Goal: Task Accomplishment & Management: Complete application form

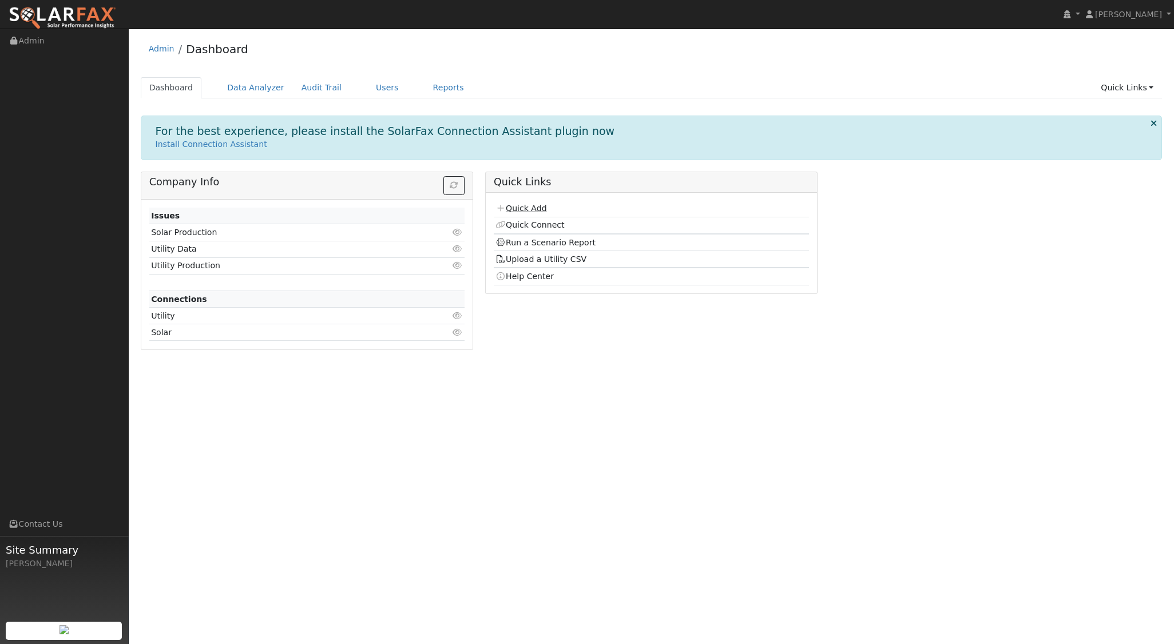
click at [544, 208] on link "Quick Add" at bounding box center [521, 208] width 51 height 9
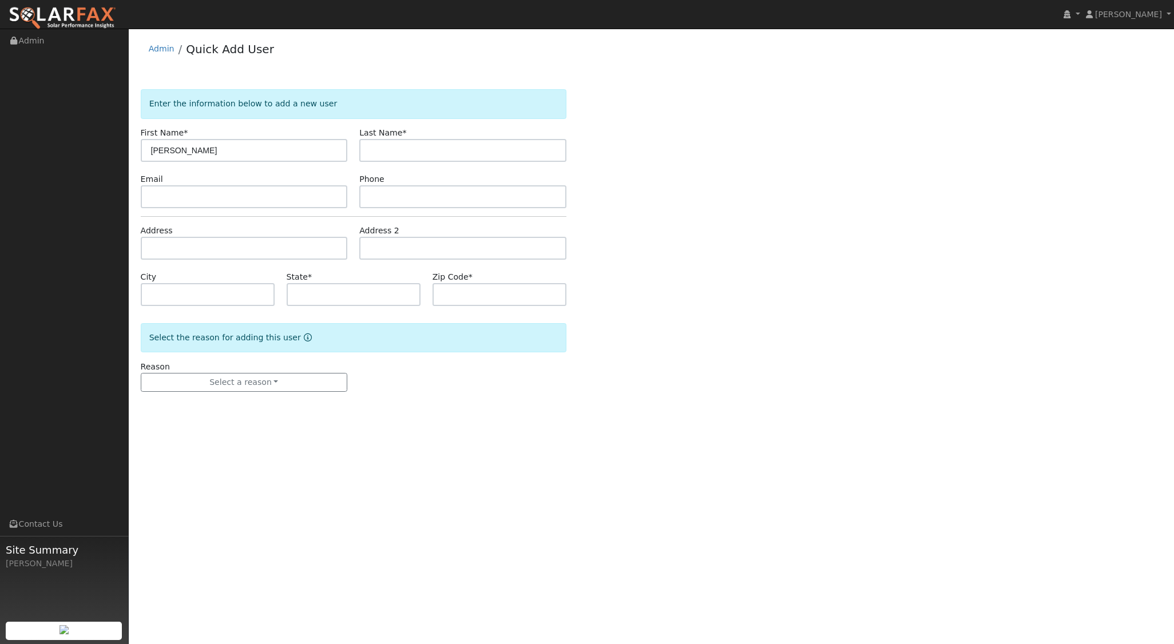
type input "[PERSON_NAME]"
type input "Fry"
click at [240, 248] on input "text" at bounding box center [244, 248] width 207 height 23
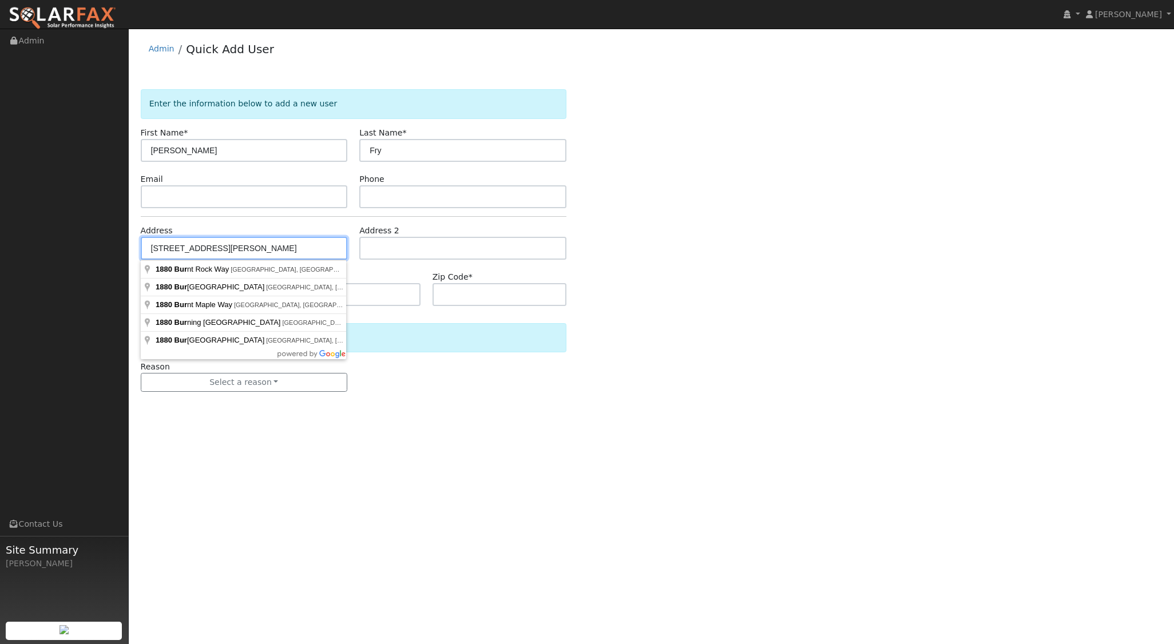
type input "1880 Burnt Rock Way"
type input "Templeton"
type input "CA"
type input "93465"
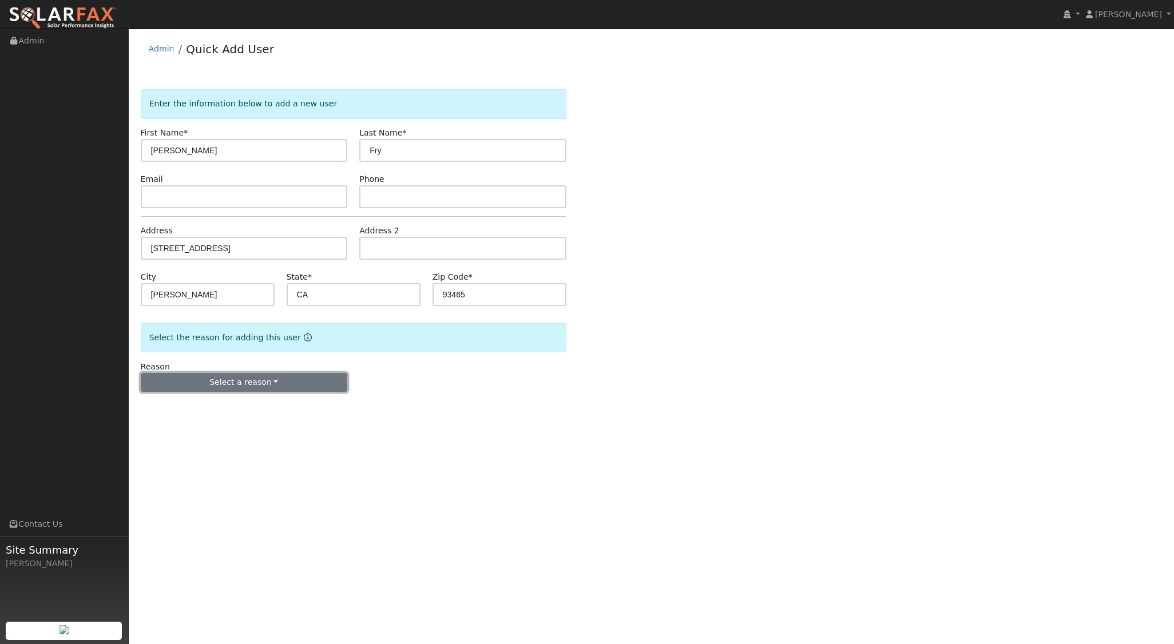
click at [282, 383] on button "Select a reason" at bounding box center [244, 382] width 207 height 19
click at [215, 407] on link "New lead" at bounding box center [204, 406] width 126 height 16
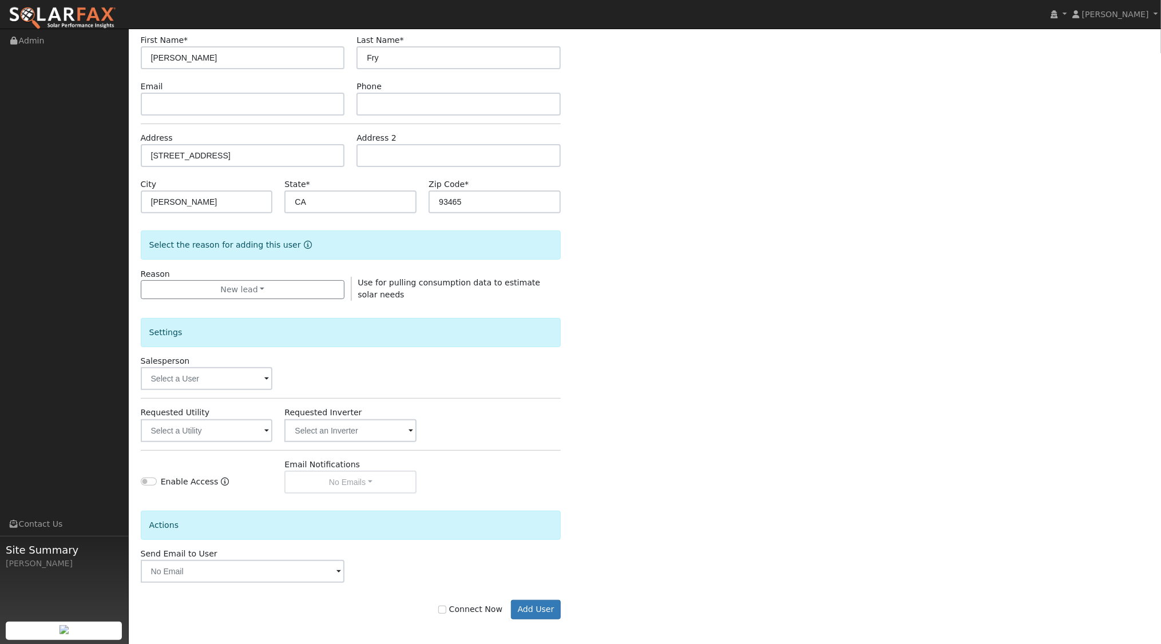
scroll to position [94, 0]
click at [242, 381] on input "text" at bounding box center [207, 377] width 132 height 23
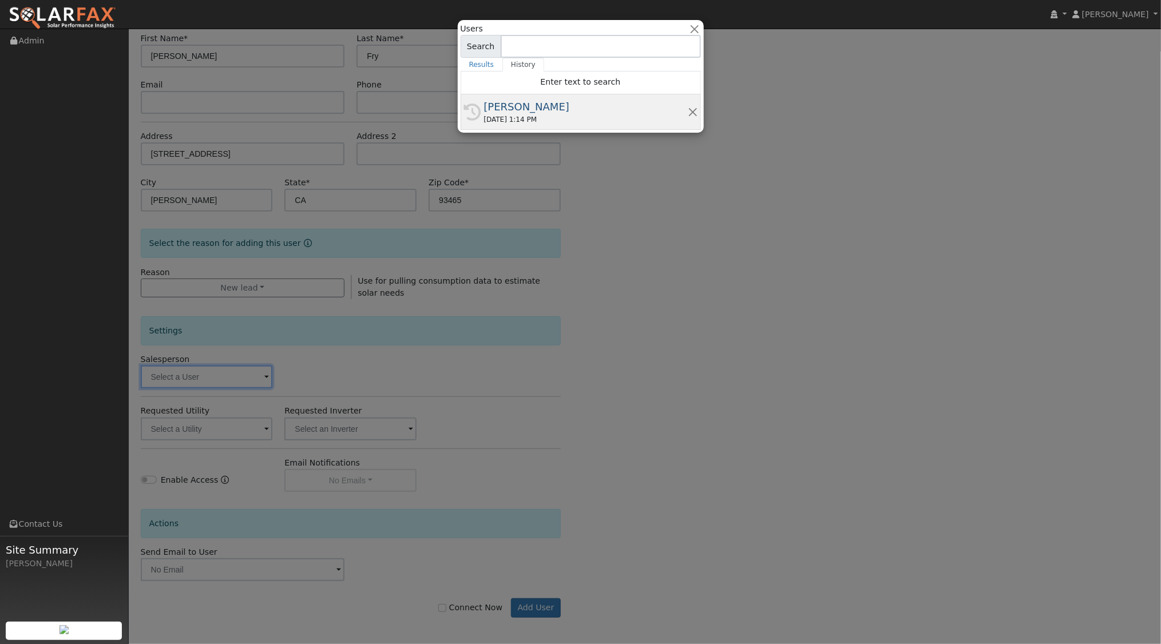
click at [623, 111] on div "[PERSON_NAME]" at bounding box center [586, 106] width 204 height 15
type input "[PERSON_NAME]"
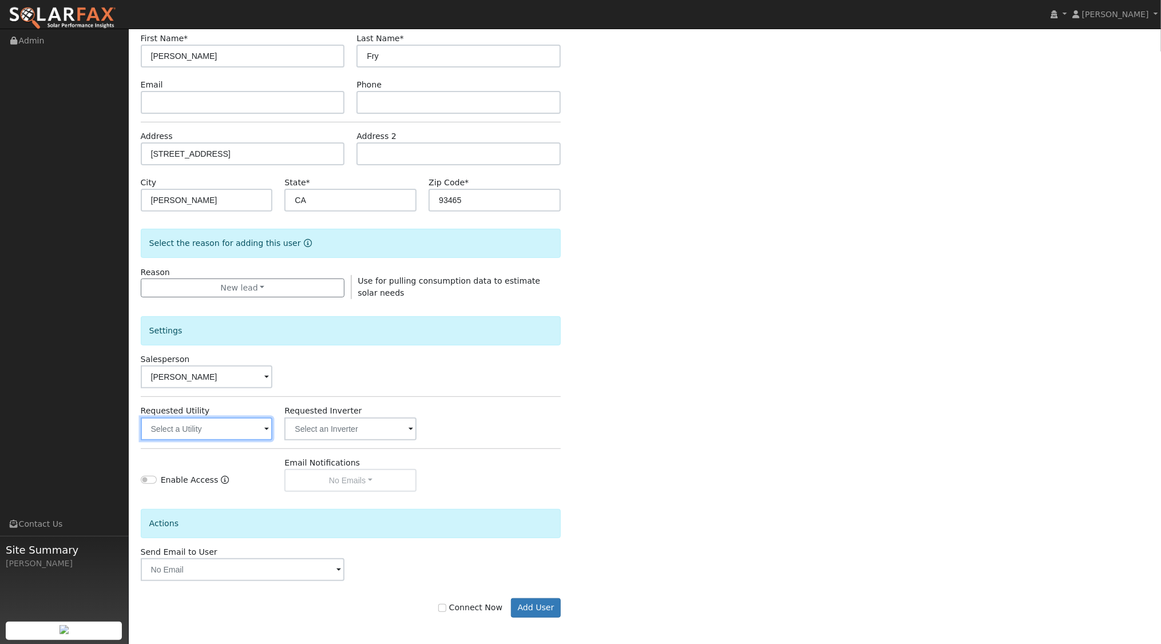
click at [233, 432] on input "text" at bounding box center [207, 429] width 132 height 23
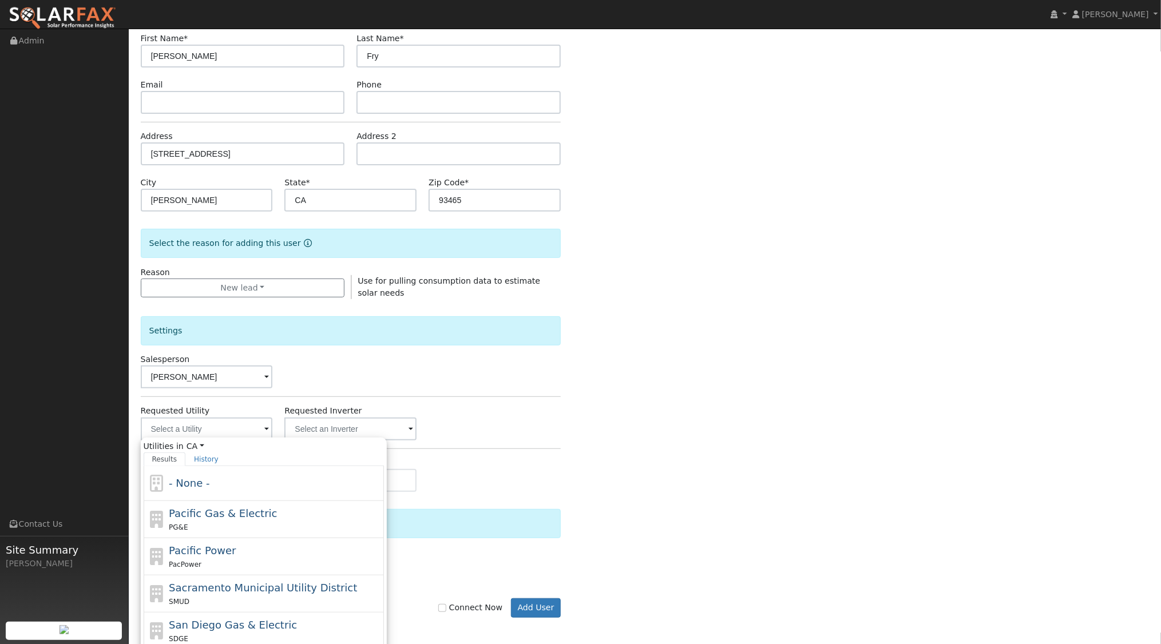
click at [228, 515] on span "Pacific Gas & Electric" at bounding box center [223, 514] width 108 height 12
type input "Pacific Gas & Electric"
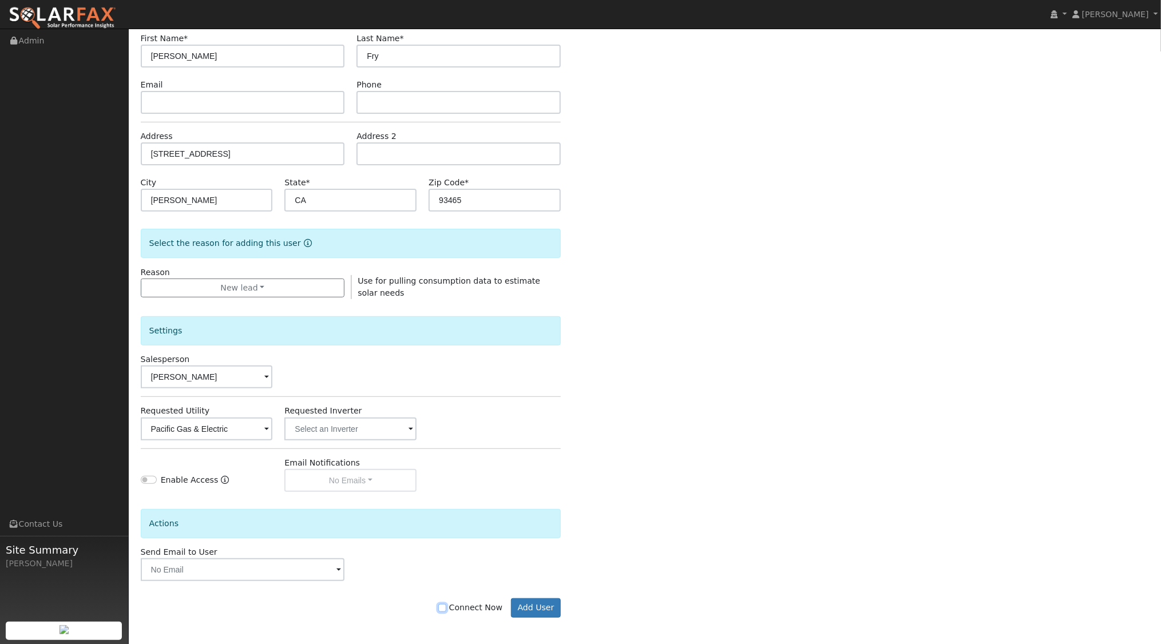
click at [446, 604] on input "Connect Now" at bounding box center [442, 608] width 8 height 8
checkbox input "true"
click at [537, 610] on button "Add User" at bounding box center [536, 608] width 50 height 19
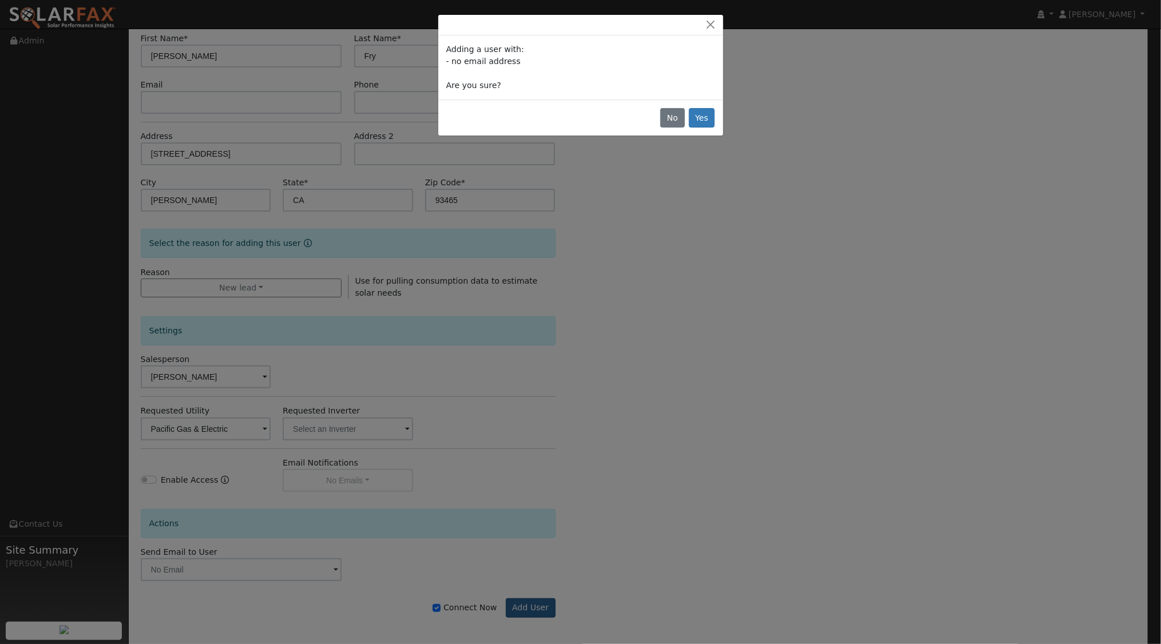
scroll to position [93, 0]
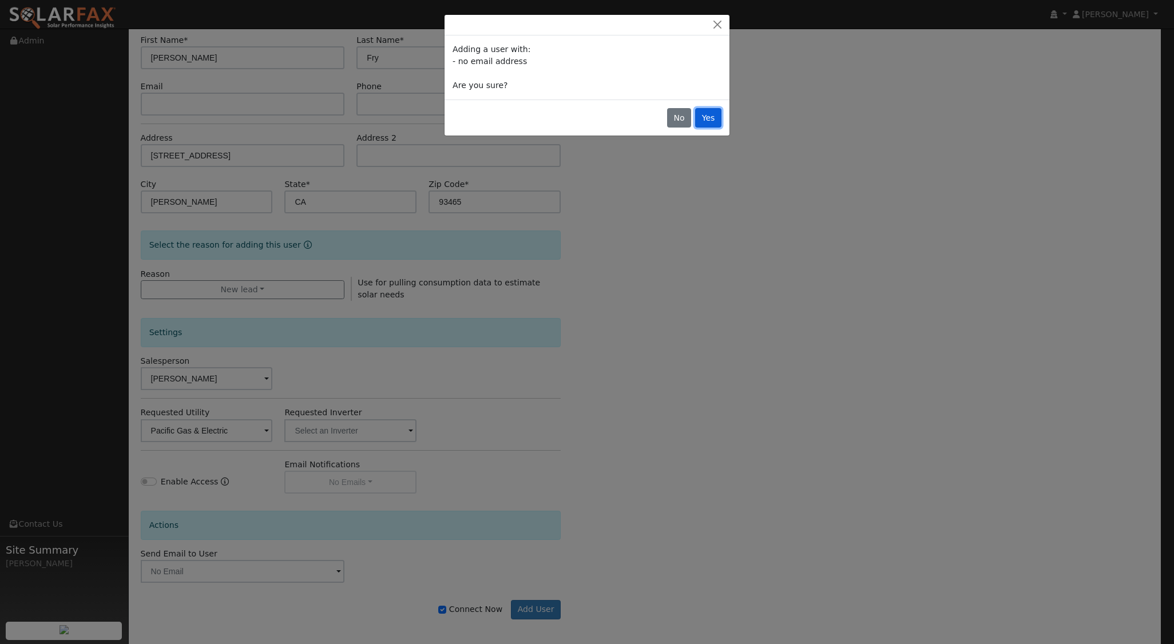
click at [714, 121] on button "Yes" at bounding box center [708, 117] width 26 height 19
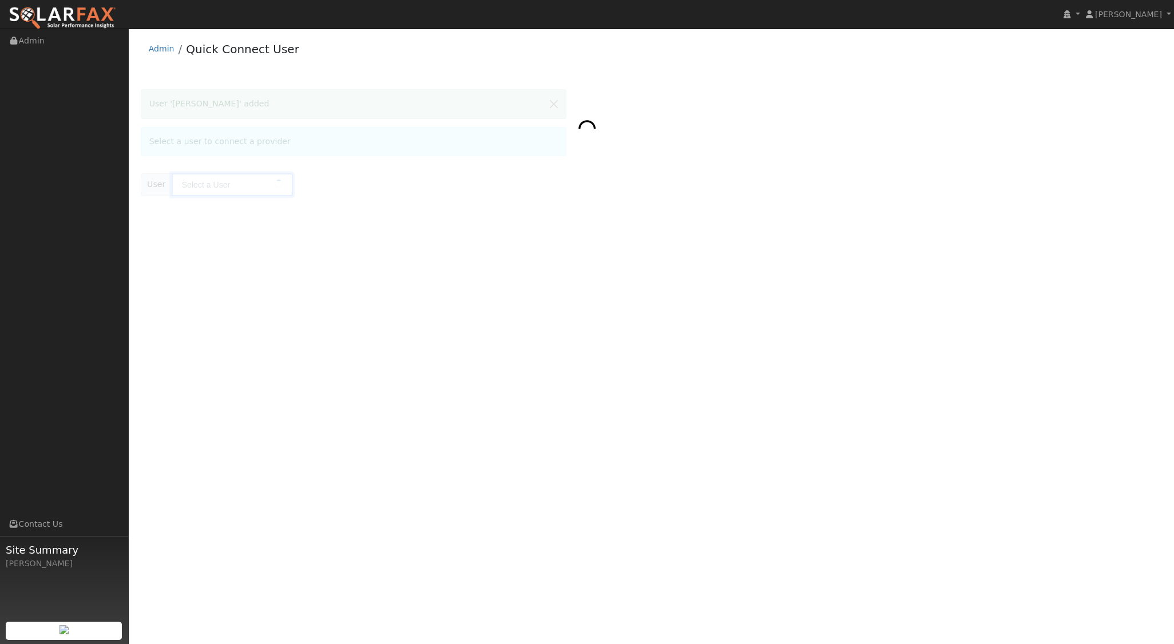
type input "[PERSON_NAME]"
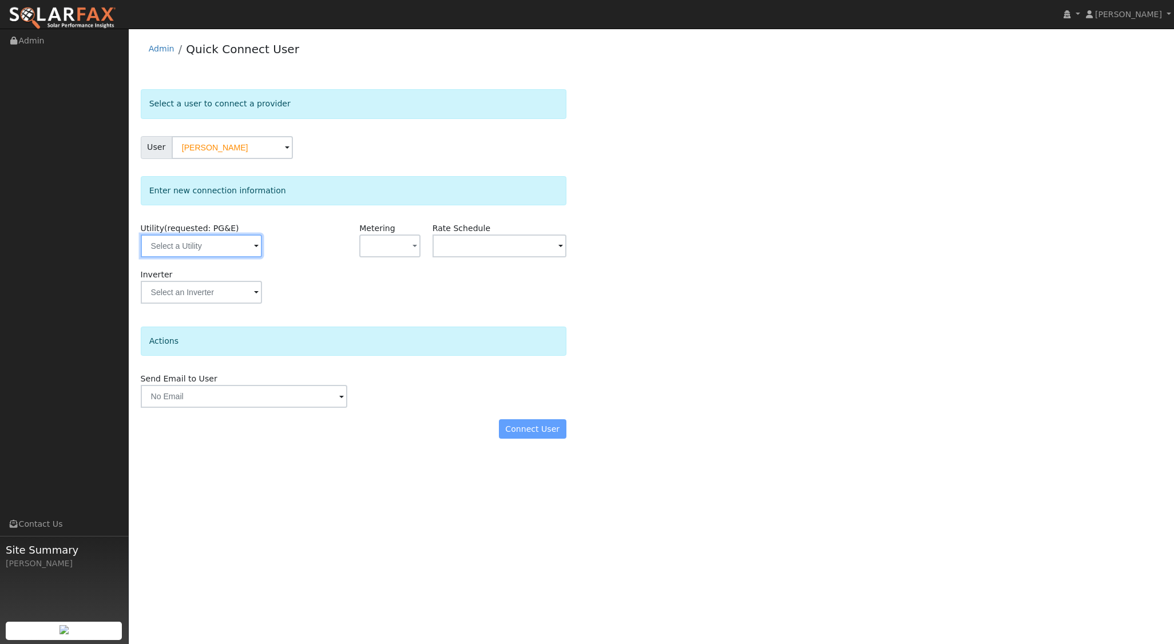
click at [216, 251] on input "text" at bounding box center [201, 246] width 121 height 23
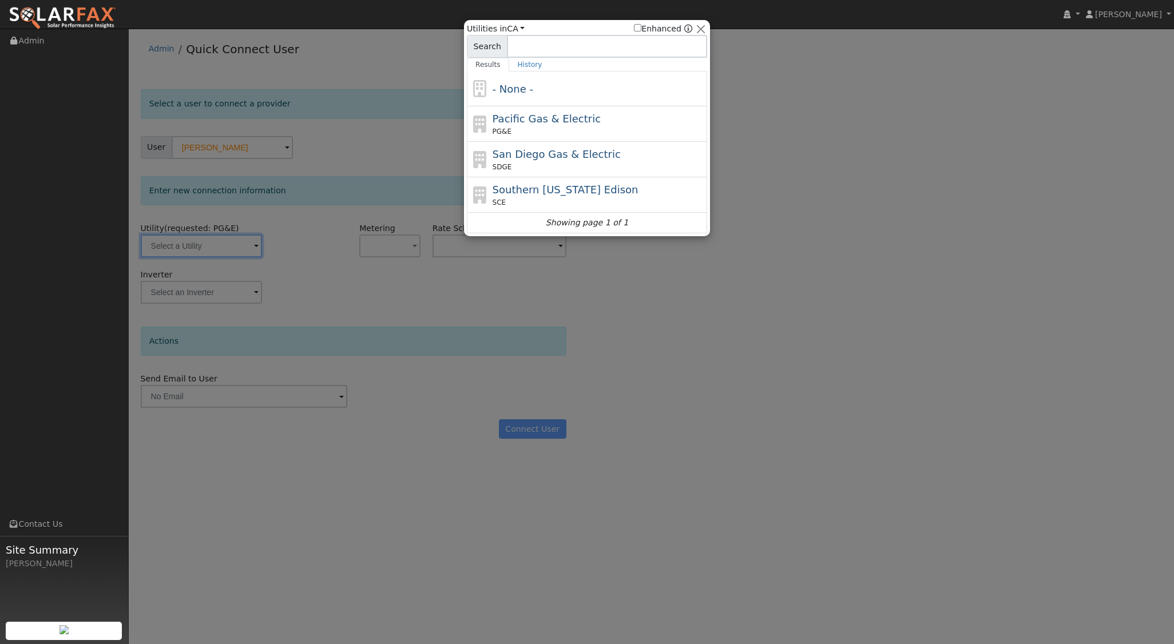
click at [529, 120] on span "Pacific Gas & Electric" at bounding box center [547, 119] width 108 height 12
type input "PG&E"
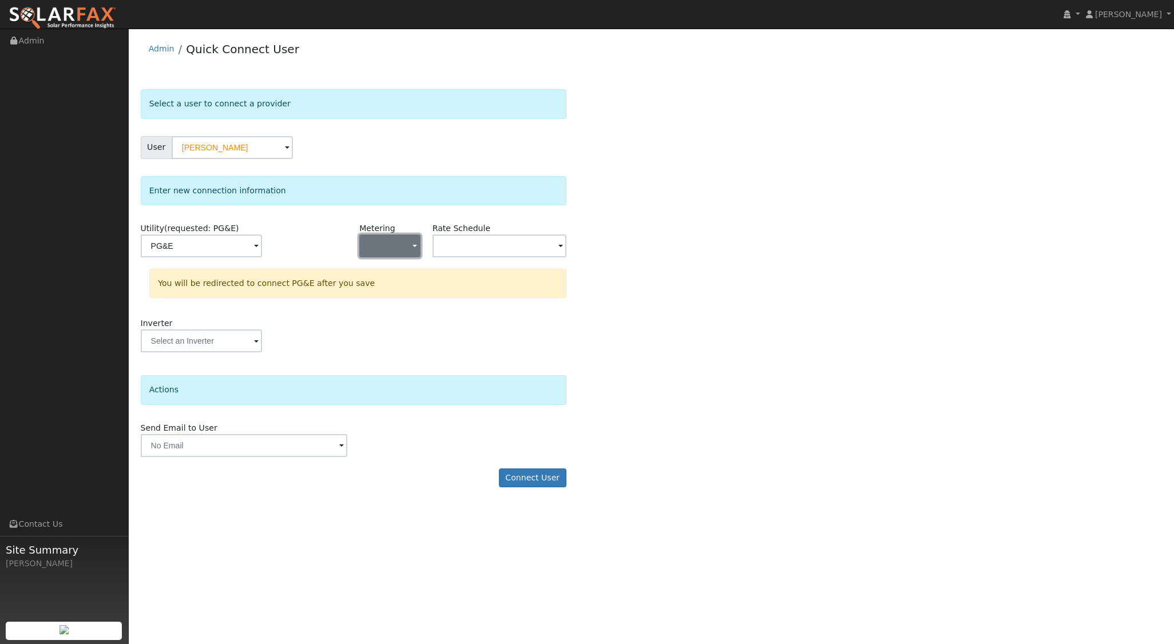
click at [410, 244] on button "button" at bounding box center [389, 246] width 61 height 23
click at [390, 286] on link "NEM" at bounding box center [400, 287] width 80 height 16
click at [262, 242] on input "text" at bounding box center [201, 246] width 121 height 23
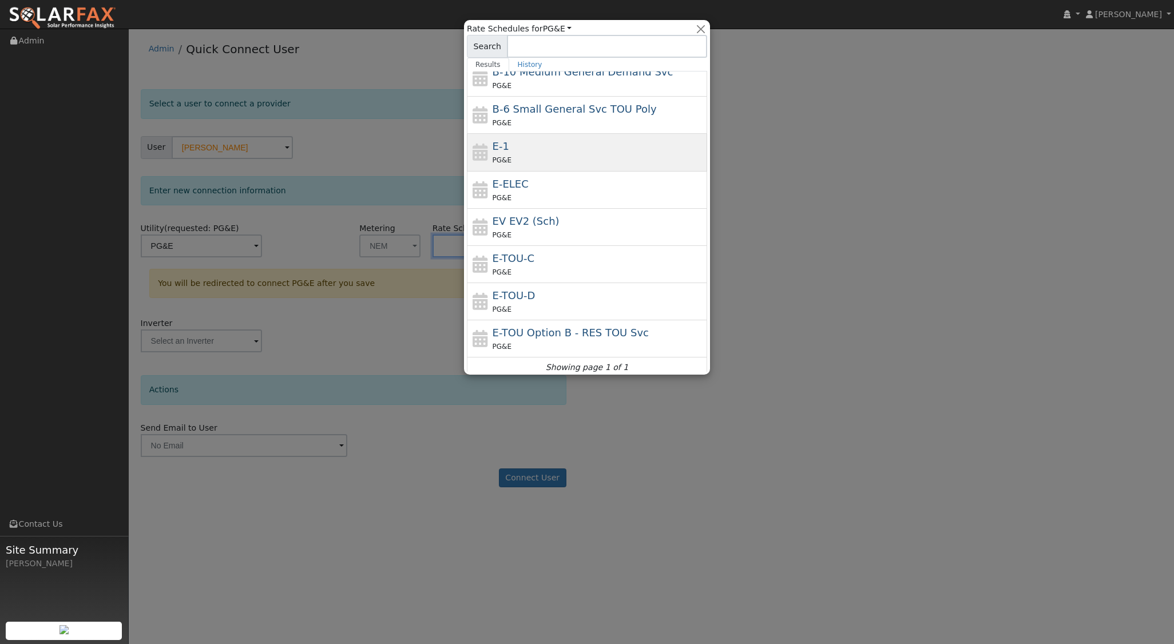
scroll to position [89, 0]
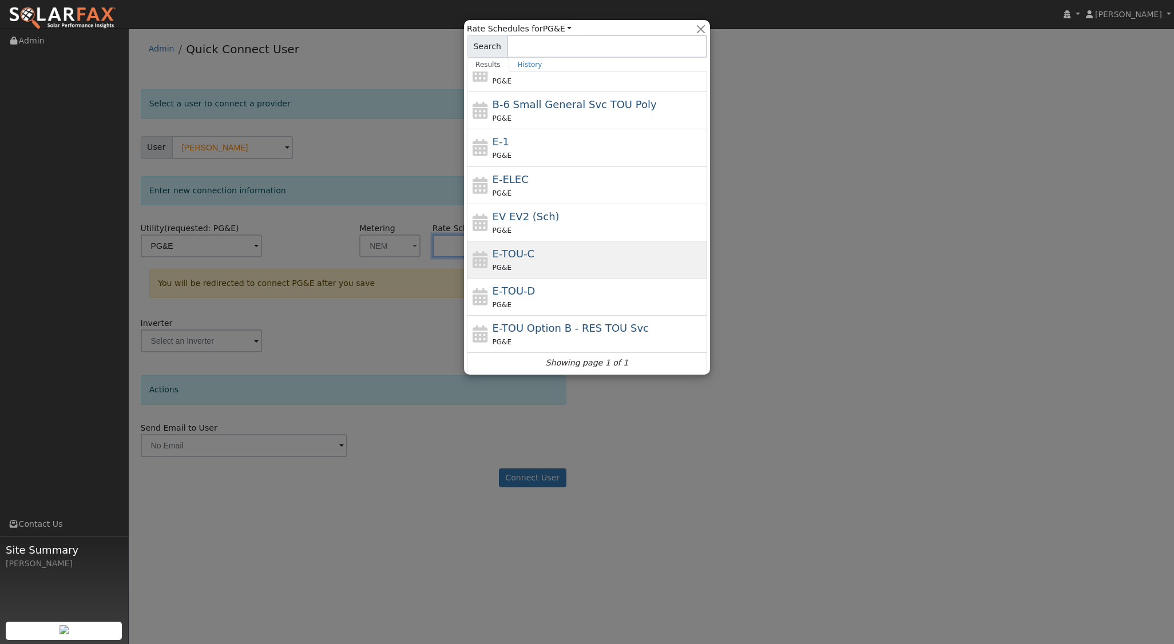
click at [542, 256] on div "E-TOU-C PG&E" at bounding box center [599, 259] width 212 height 27
type input "E-TOU-C"
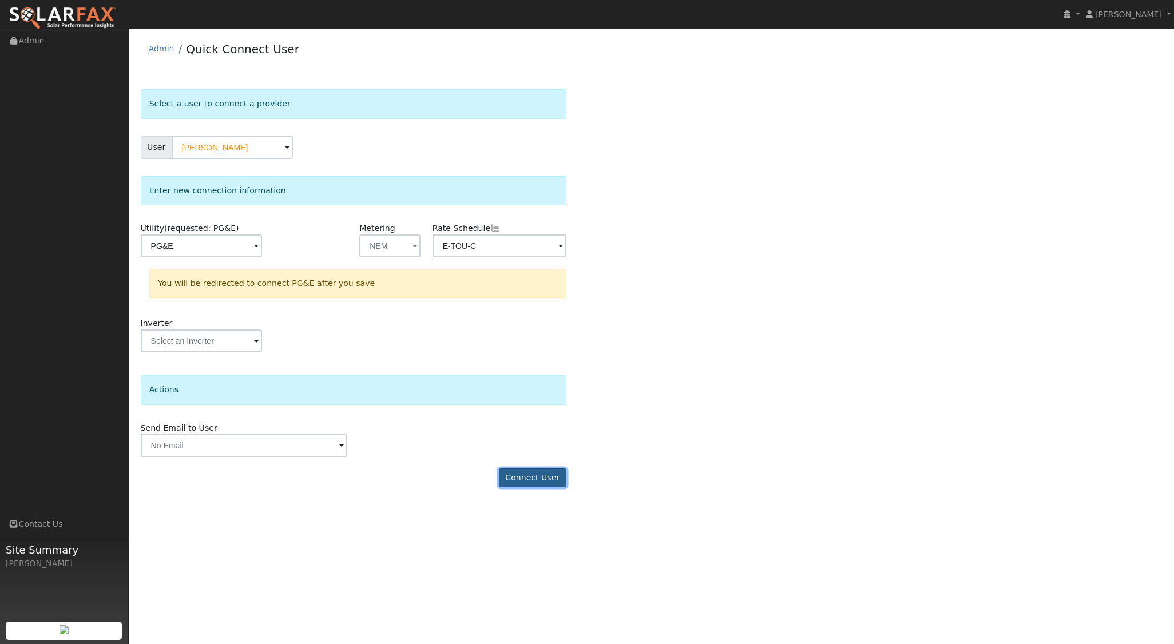
click at [525, 482] on button "Connect User" at bounding box center [533, 478] width 68 height 19
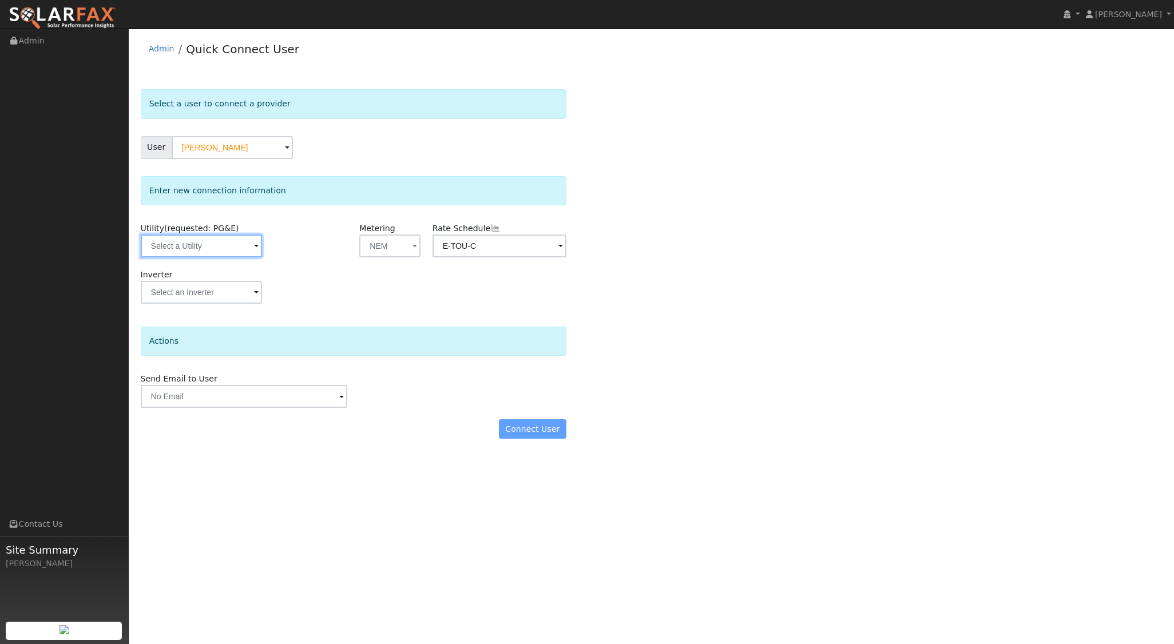
click at [232, 247] on input "text" at bounding box center [201, 246] width 121 height 23
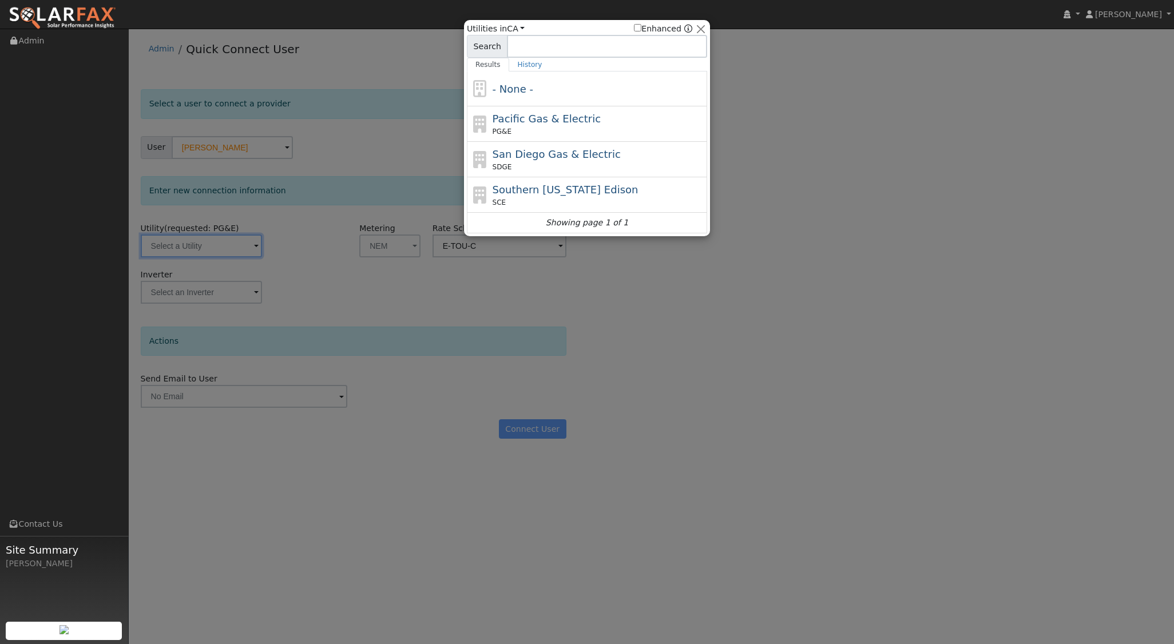
click at [521, 121] on span "Pacific Gas & Electric" at bounding box center [547, 119] width 108 height 12
type input "PG&E"
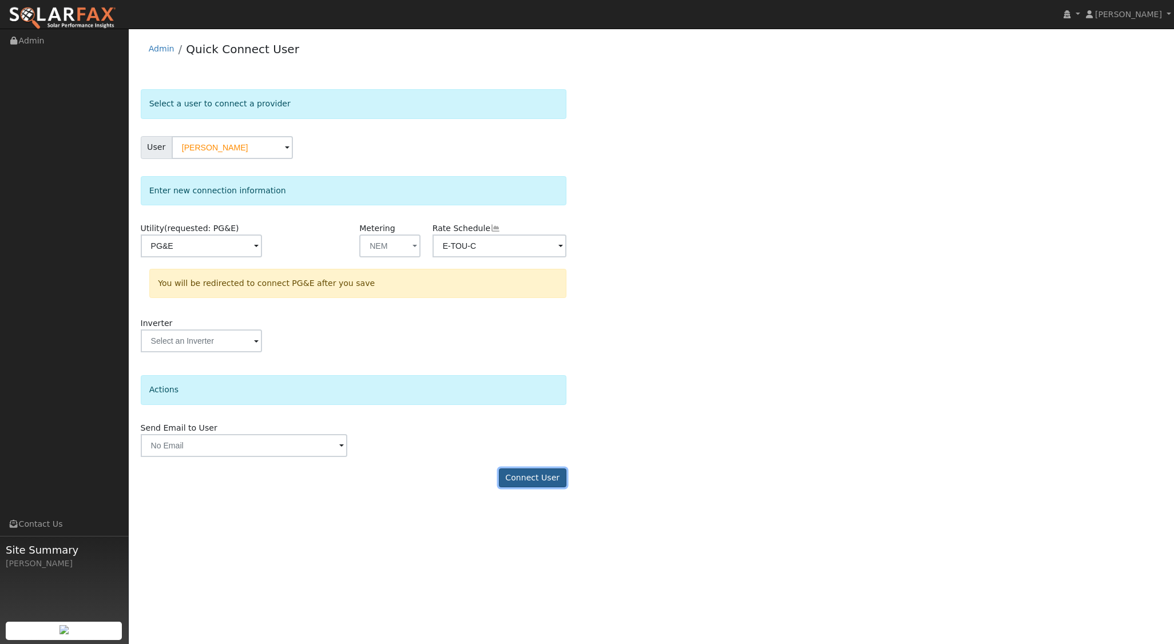
click at [525, 476] on button "Connect User" at bounding box center [533, 478] width 68 height 19
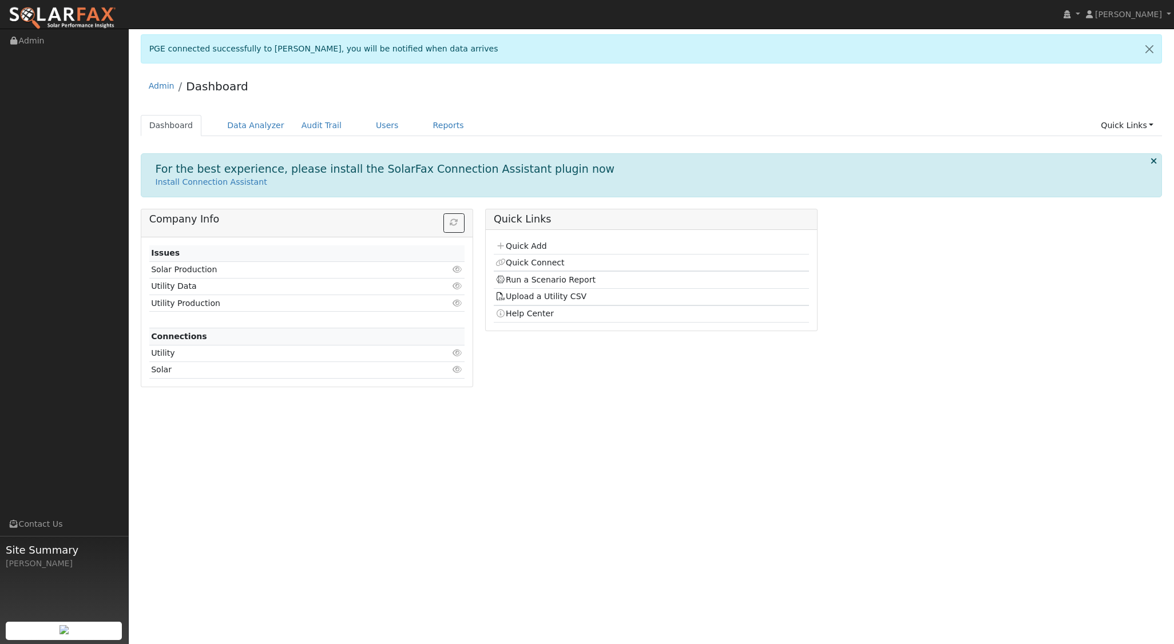
click at [546, 247] on td "Quick Add" at bounding box center [651, 246] width 315 height 17
click at [517, 242] on link "Quick Add" at bounding box center [521, 246] width 51 height 9
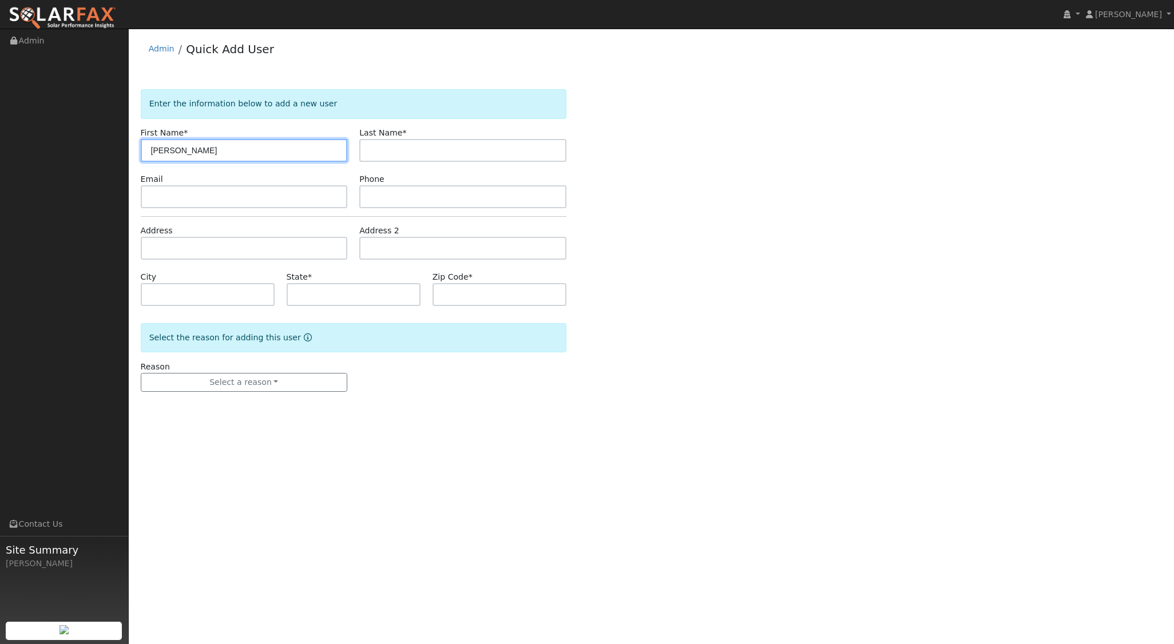
type input "[PERSON_NAME]"
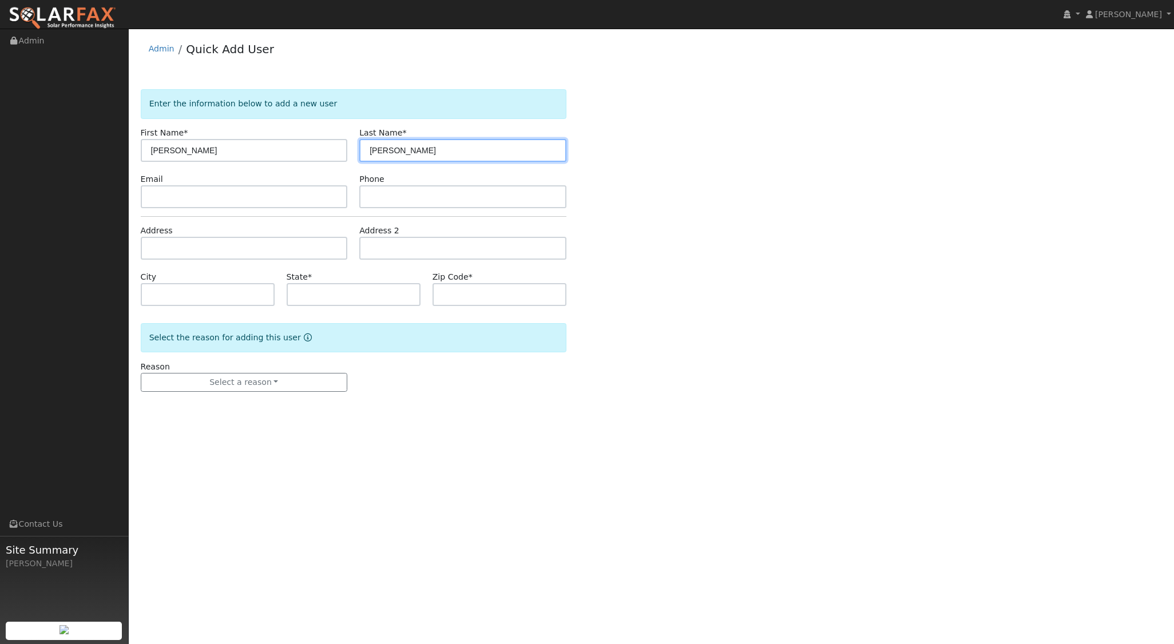
type input "[PERSON_NAME]"
click at [160, 238] on input "text" at bounding box center [244, 248] width 207 height 23
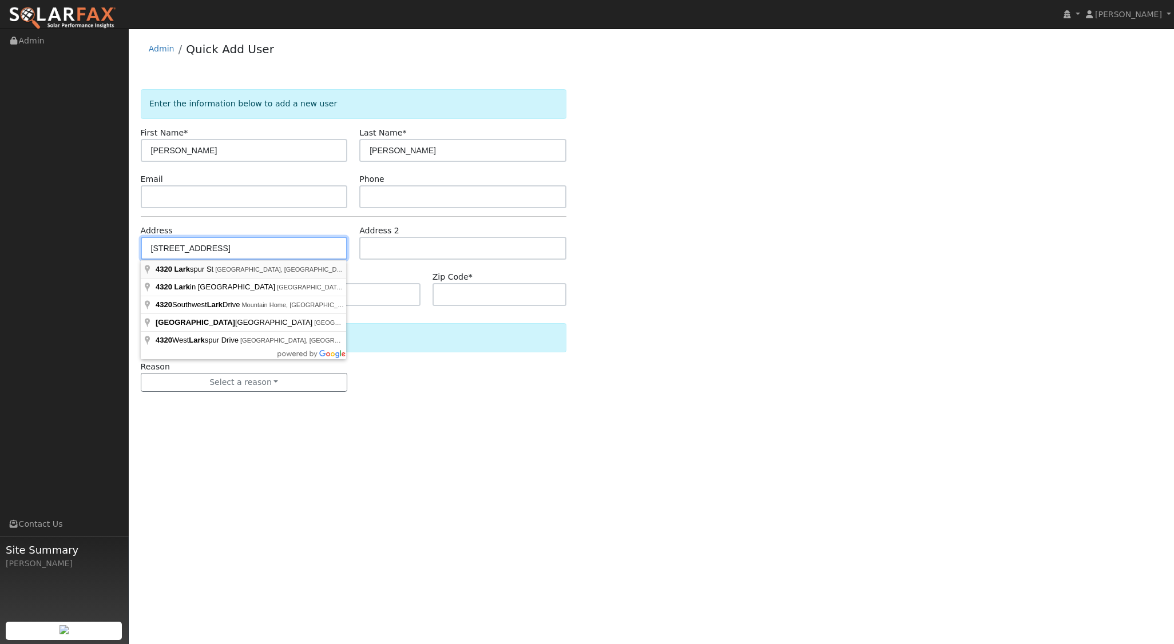
type input "4320 Larkspur Street"
type input "San Luis Obispo"
type input "CA"
type input "93401"
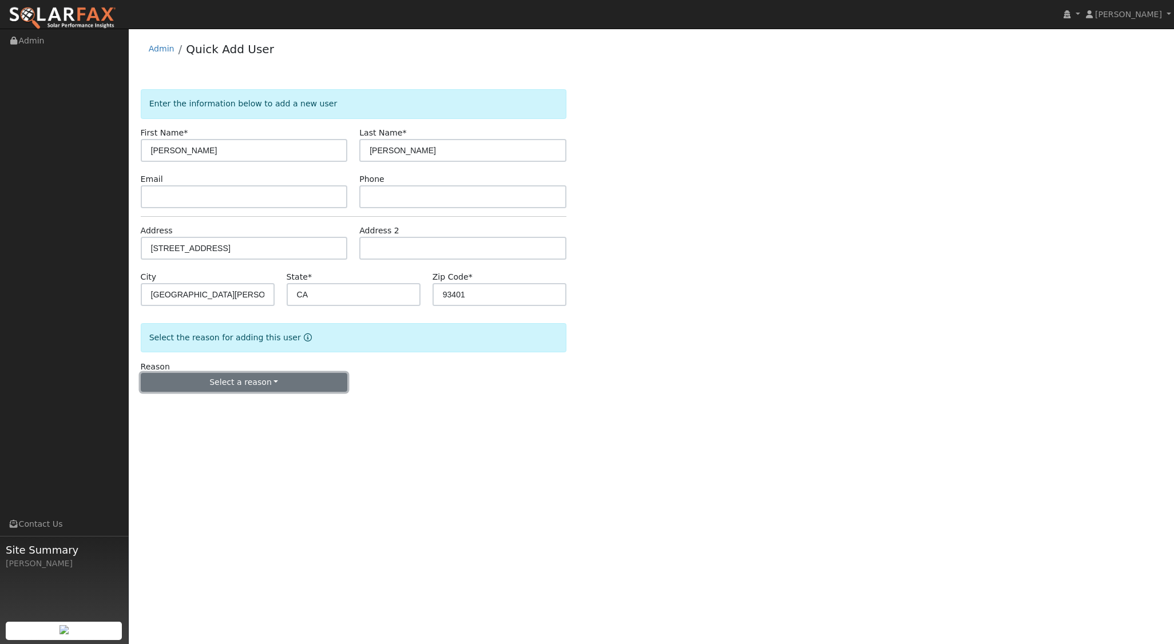
click at [252, 388] on button "Select a reason" at bounding box center [244, 382] width 207 height 19
click at [182, 409] on link "New lead" at bounding box center [204, 406] width 126 height 16
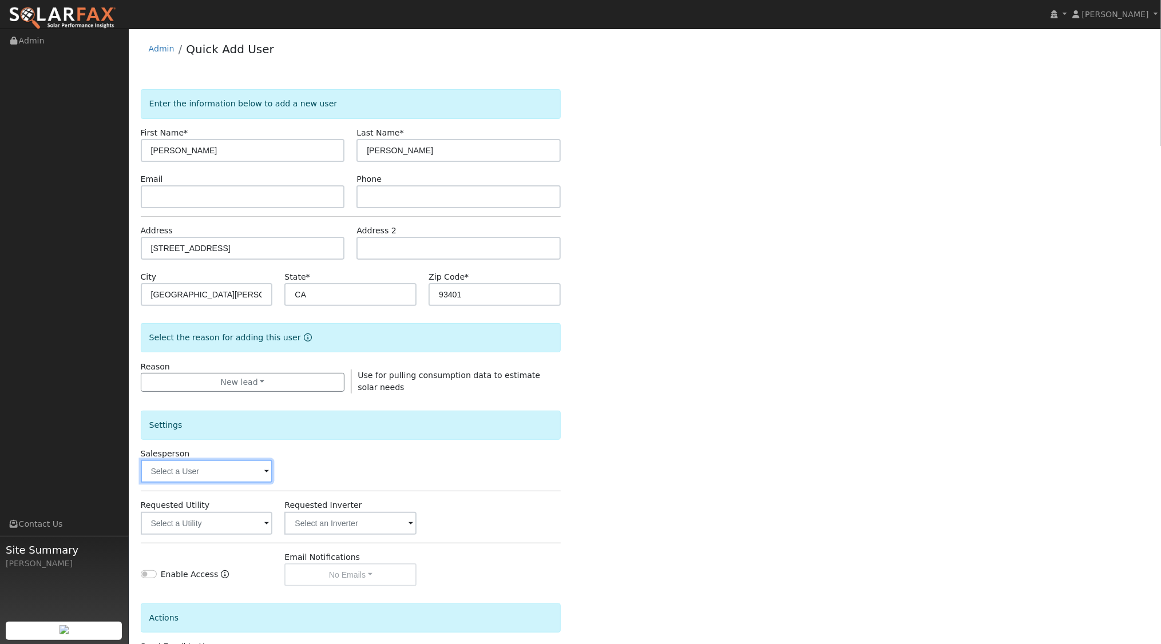
click at [247, 474] on input "text" at bounding box center [207, 471] width 132 height 23
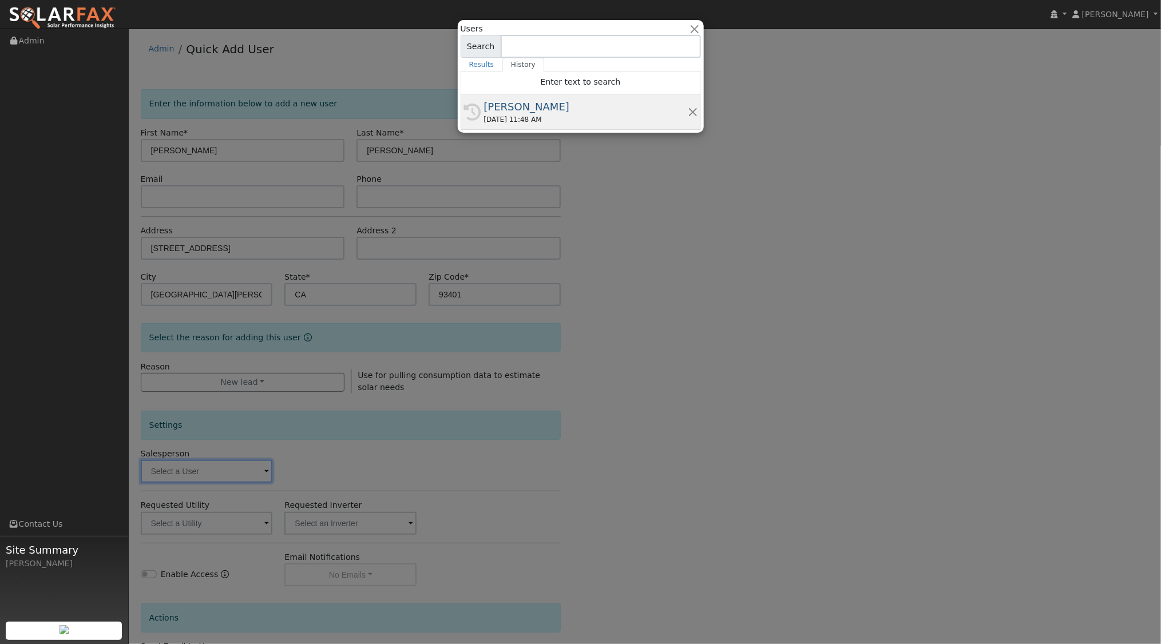
click at [532, 108] on div "[PERSON_NAME]" at bounding box center [586, 106] width 204 height 15
type input "[PERSON_NAME]"
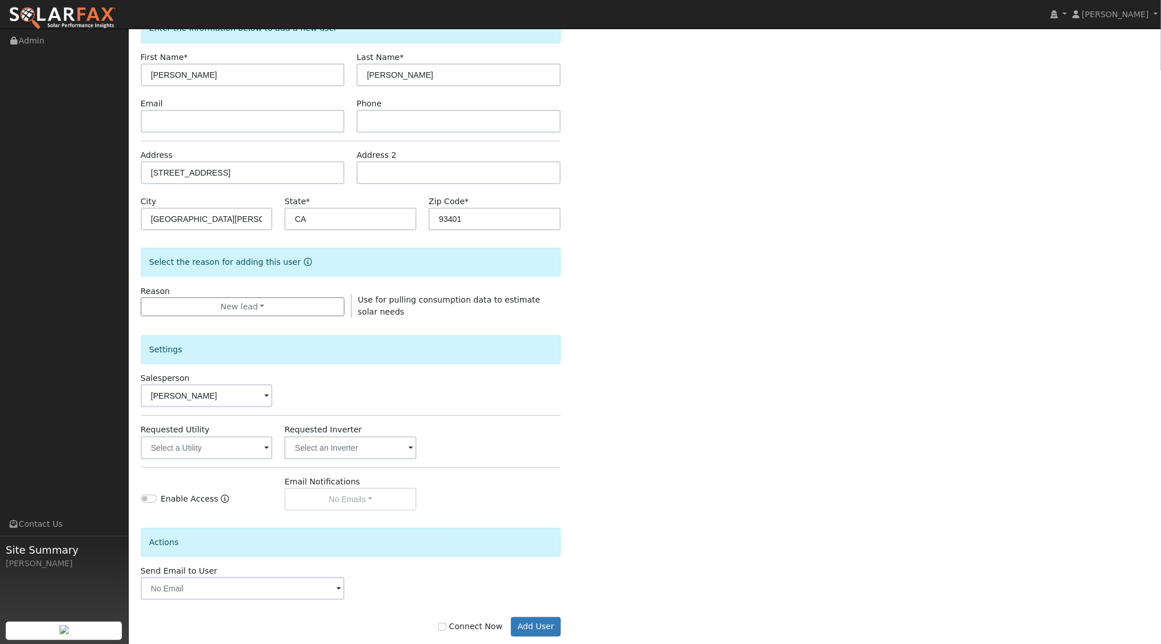
scroll to position [94, 0]
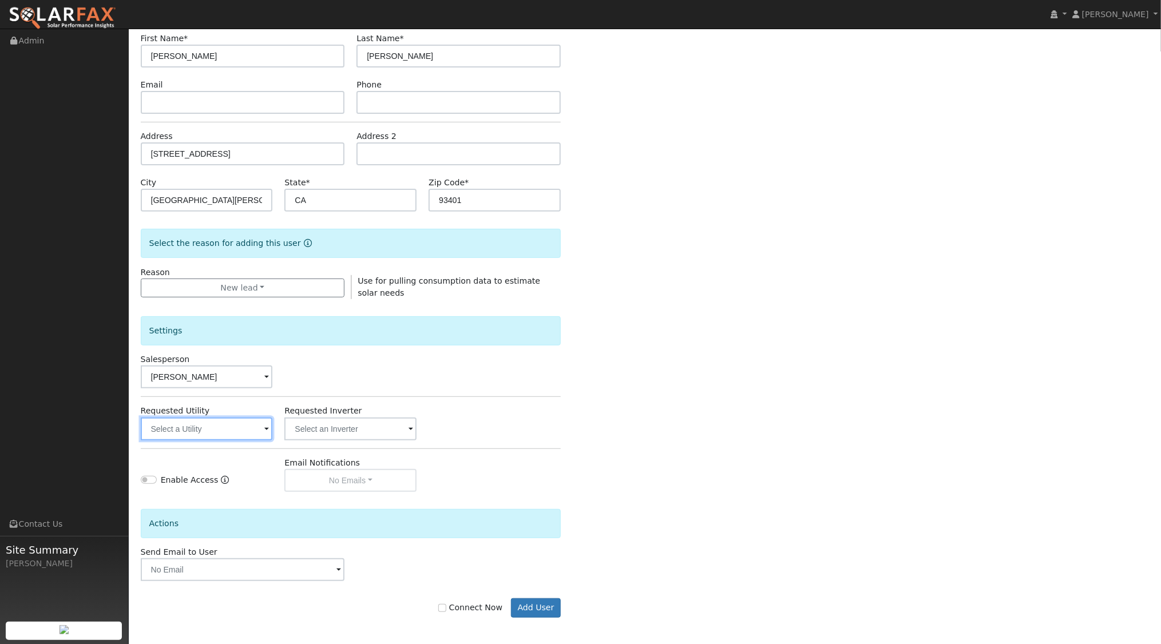
click at [249, 424] on input "text" at bounding box center [207, 429] width 132 height 23
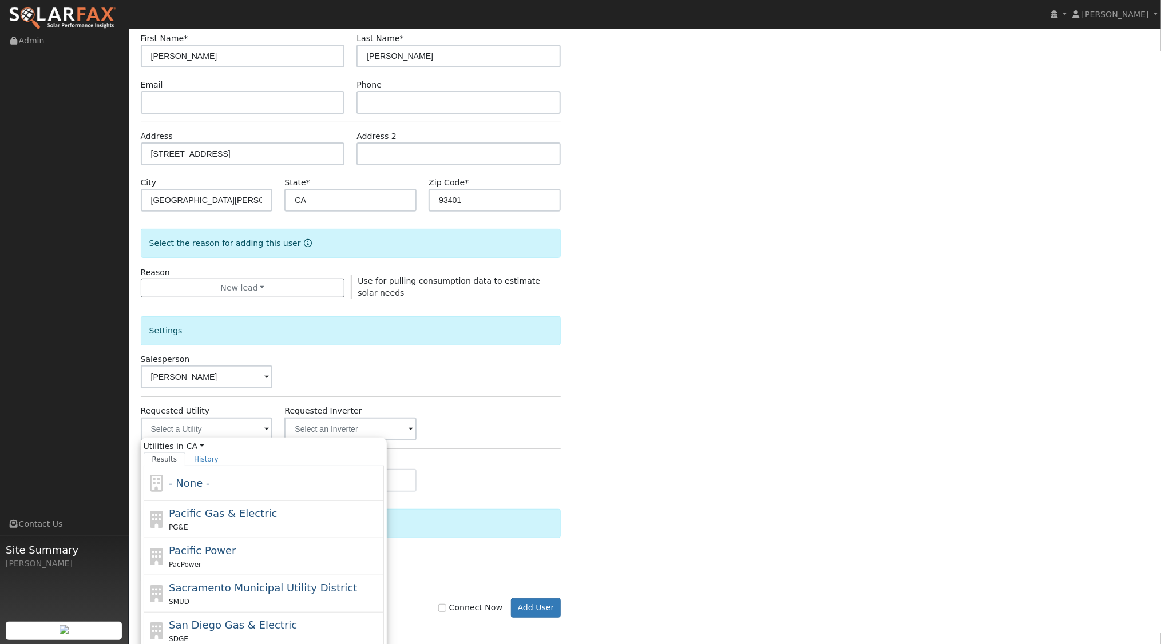
click at [258, 508] on span "Pacific Gas & Electric" at bounding box center [223, 514] width 108 height 12
type input "Pacific Gas & Electric"
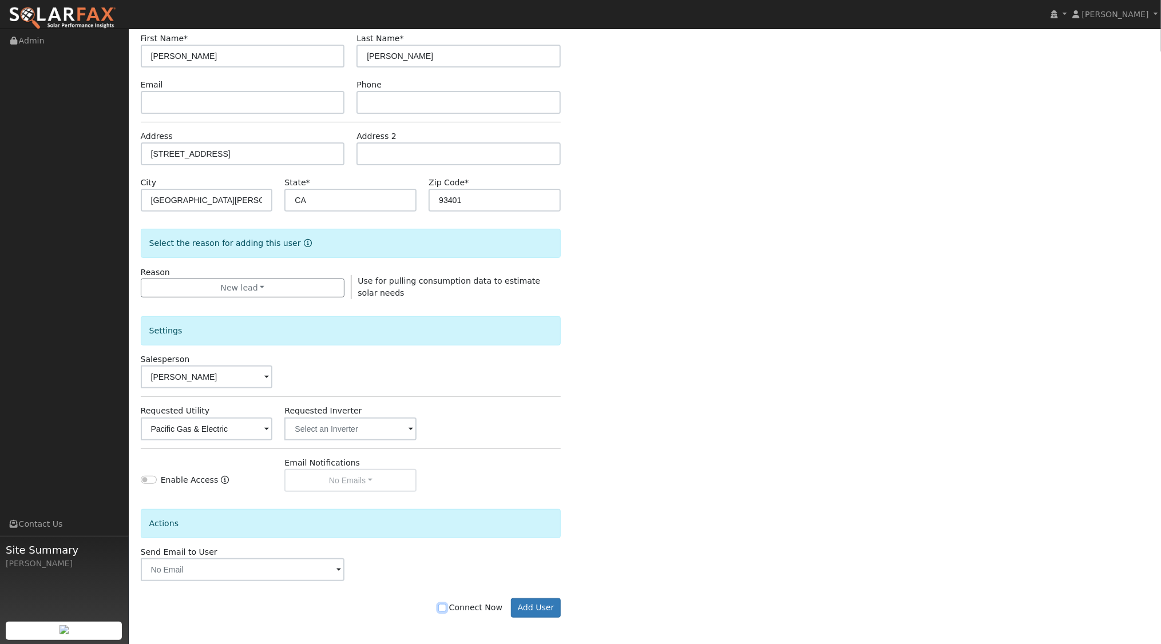
click at [446, 606] on input "Connect Now" at bounding box center [442, 608] width 8 height 8
checkbox input "true"
click at [536, 600] on button "Add User" at bounding box center [536, 608] width 50 height 19
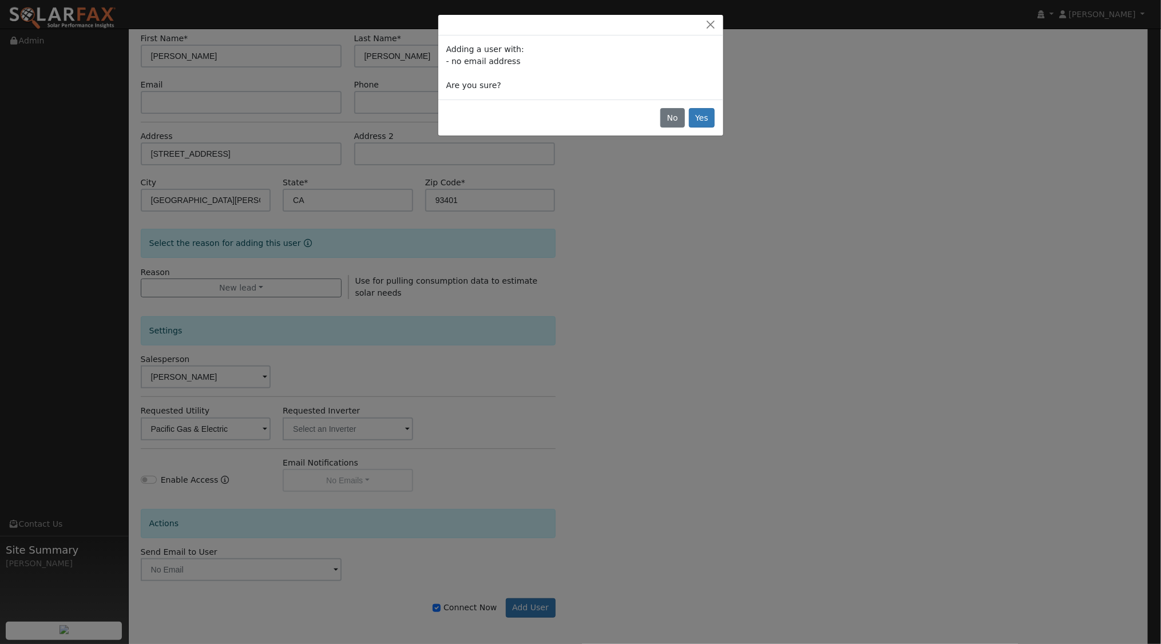
scroll to position [93, 0]
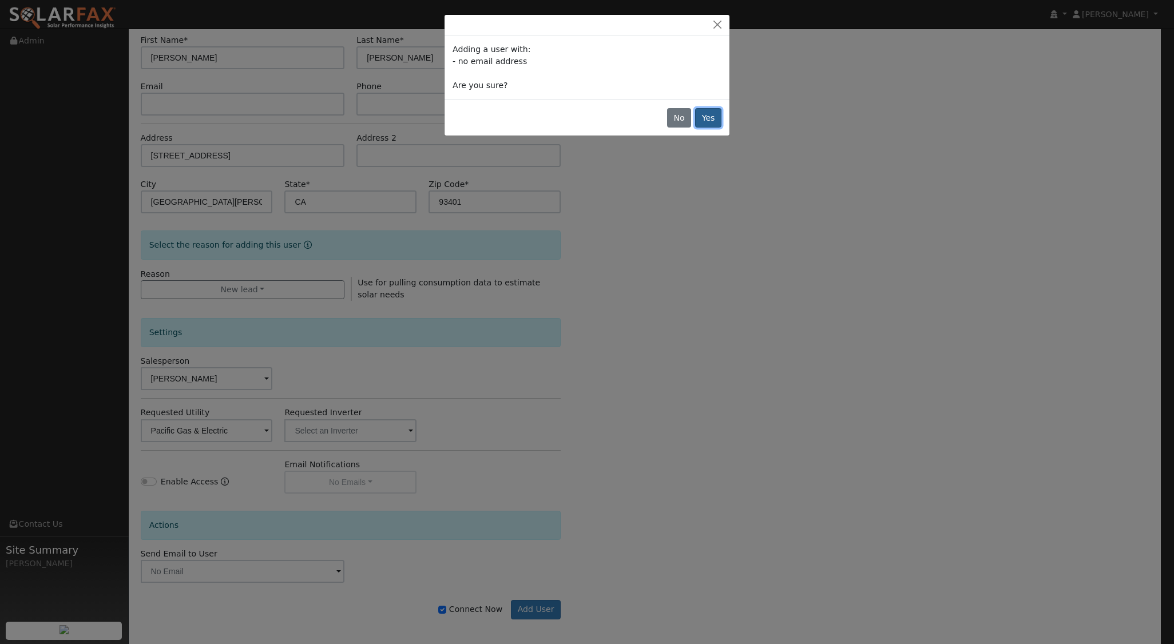
click at [717, 118] on button "Yes" at bounding box center [708, 117] width 26 height 19
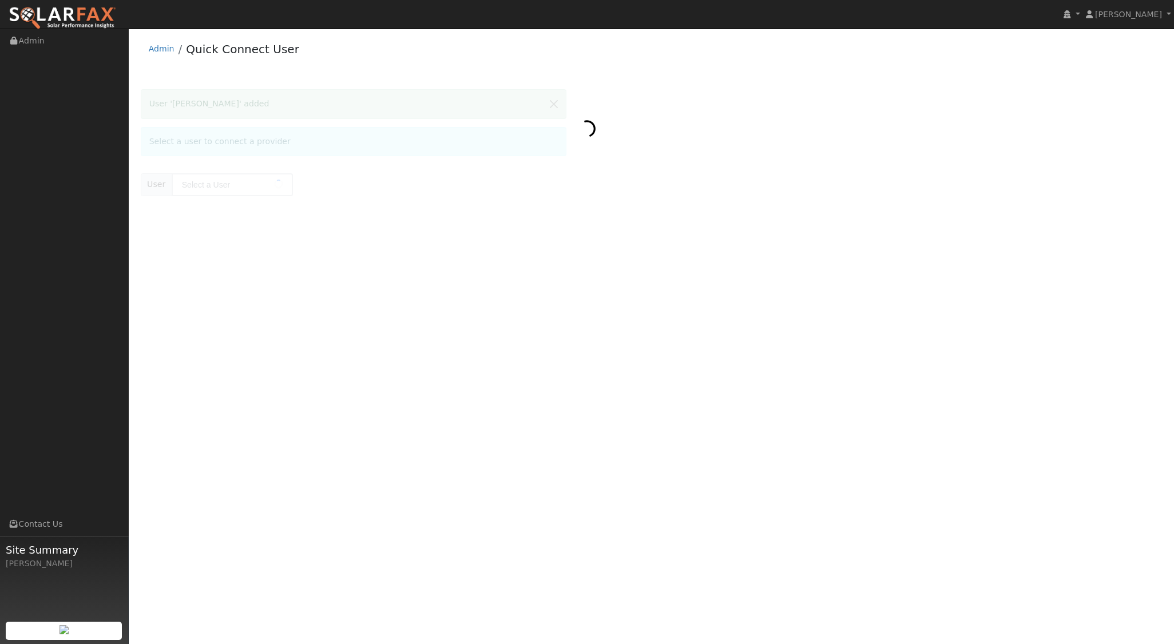
type input "[PERSON_NAME]"
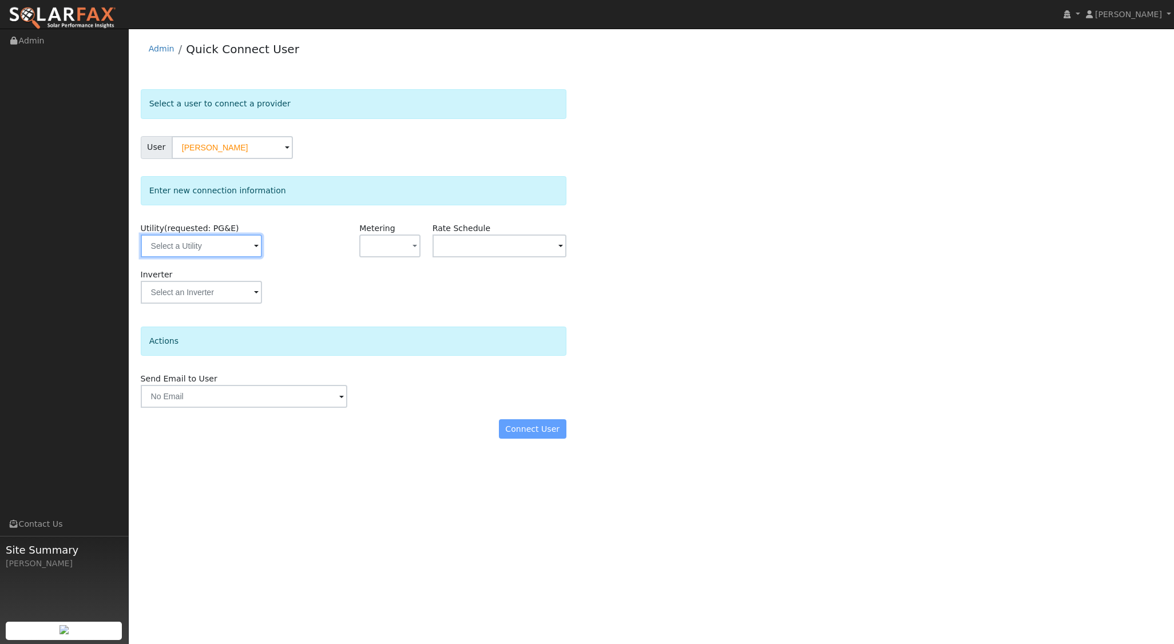
click at [242, 243] on input "text" at bounding box center [201, 246] width 121 height 23
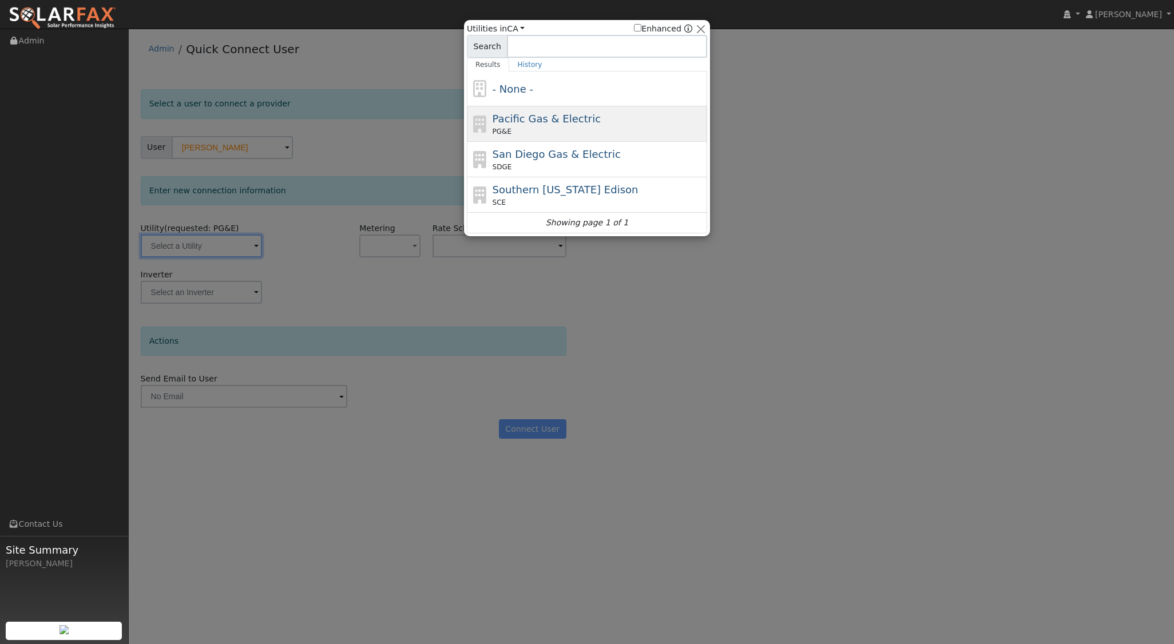
drag, startPoint x: 558, startPoint y: 131, endPoint x: 549, endPoint y: 144, distance: 15.7
click at [558, 132] on div "PG&E" at bounding box center [599, 131] width 212 height 10
type input "PG&E"
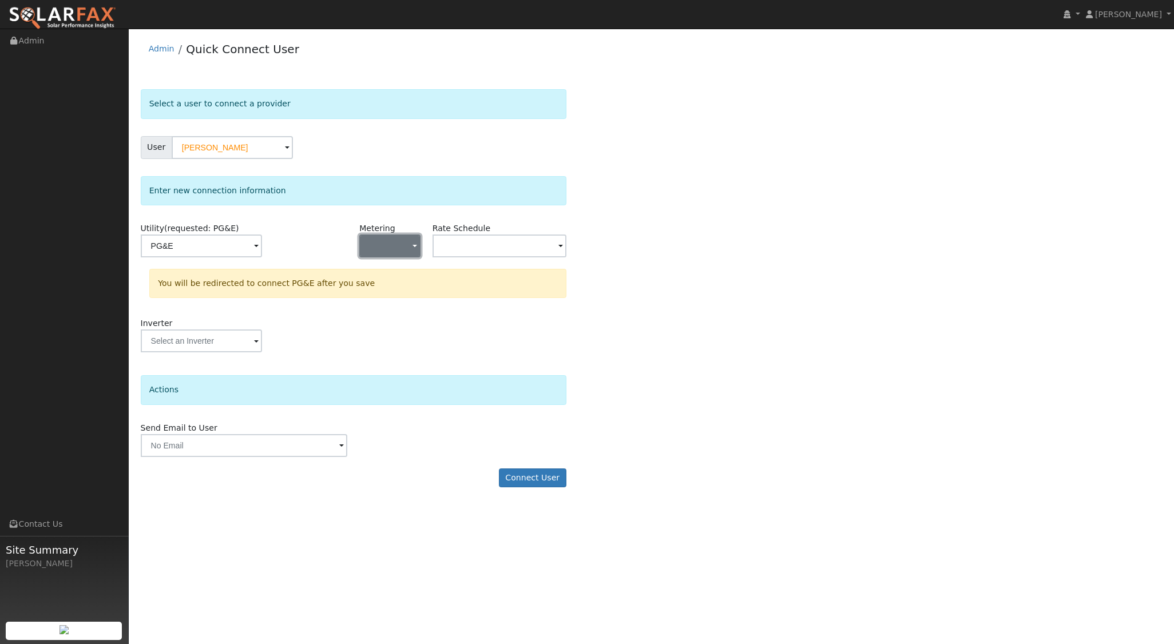
click at [410, 242] on button "button" at bounding box center [389, 246] width 61 height 23
click at [387, 283] on link "NEM" at bounding box center [400, 287] width 80 height 16
click at [262, 245] on input "text" at bounding box center [201, 246] width 121 height 23
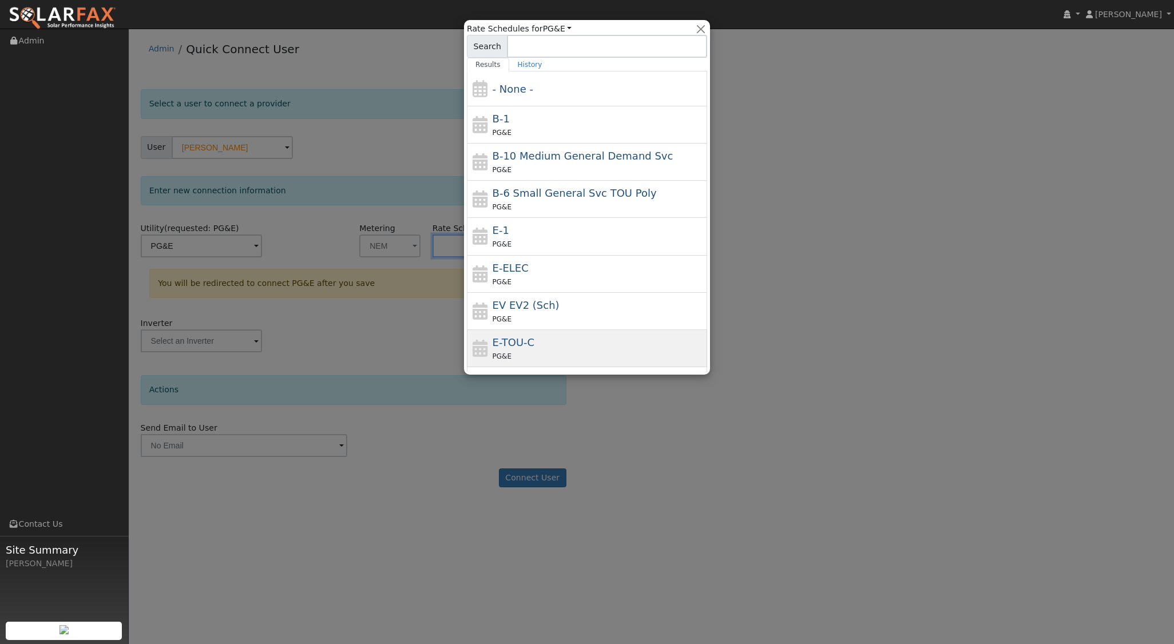
click at [524, 346] on span "E-TOU-C" at bounding box center [514, 343] width 42 height 12
type input "E-TOU-C"
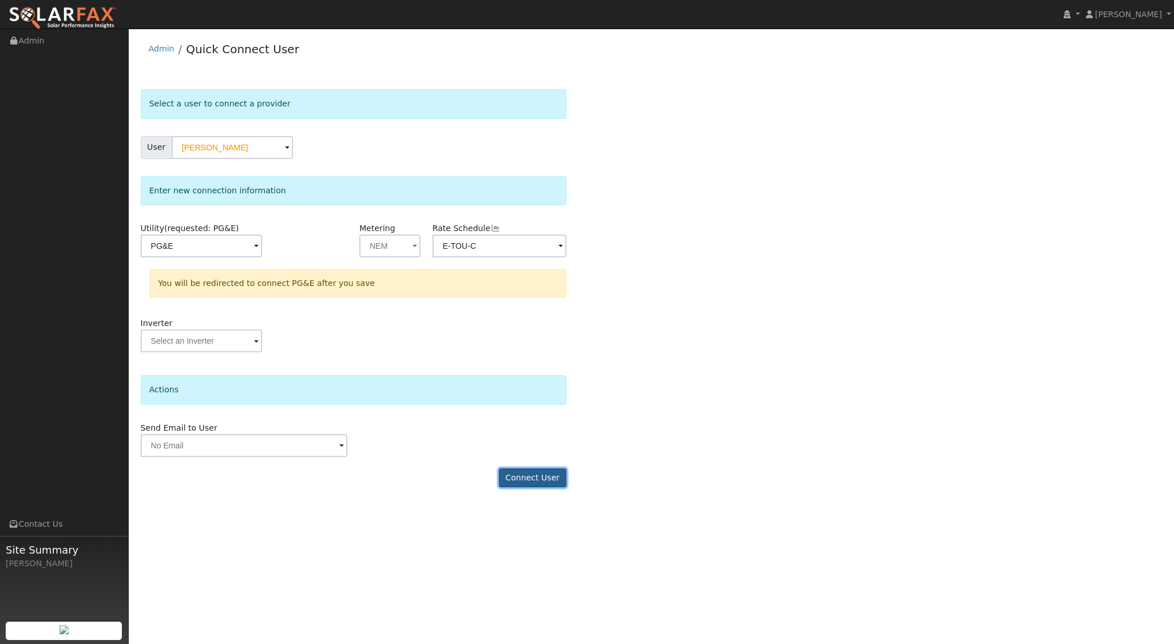
click at [537, 478] on button "Connect User" at bounding box center [533, 478] width 68 height 19
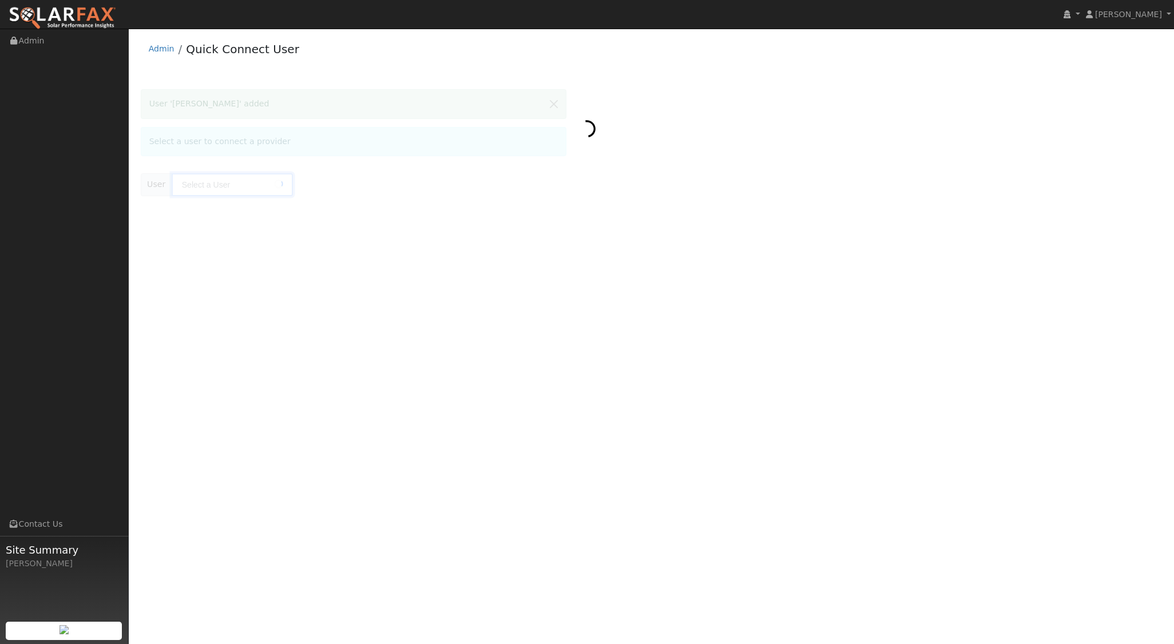
type input "[PERSON_NAME]"
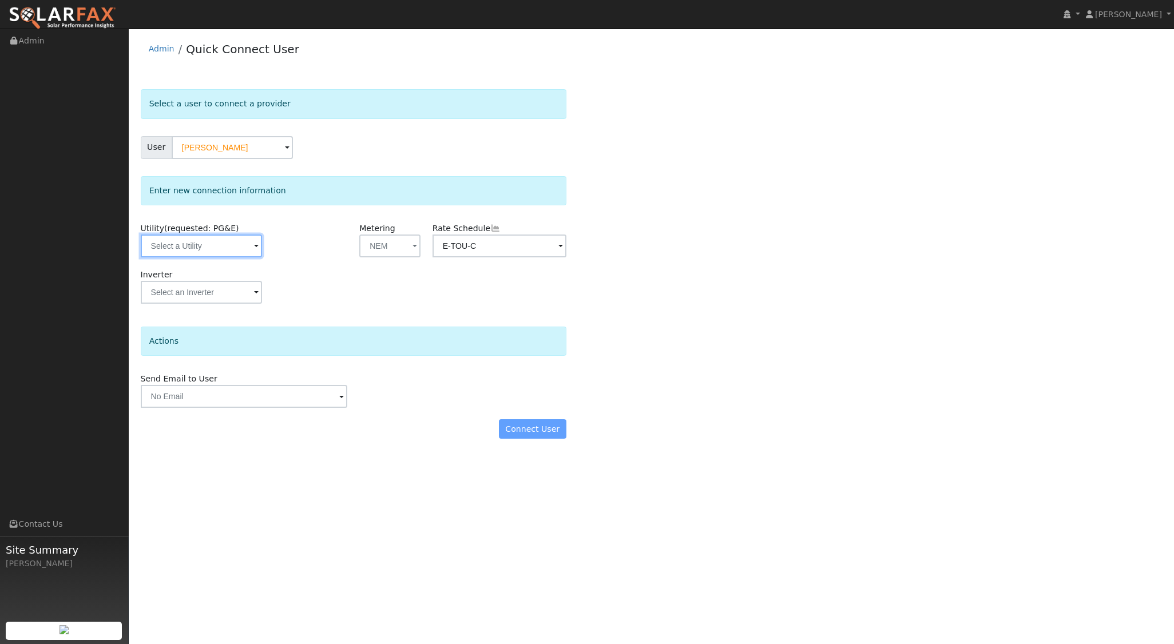
click at [246, 250] on input "text" at bounding box center [201, 246] width 121 height 23
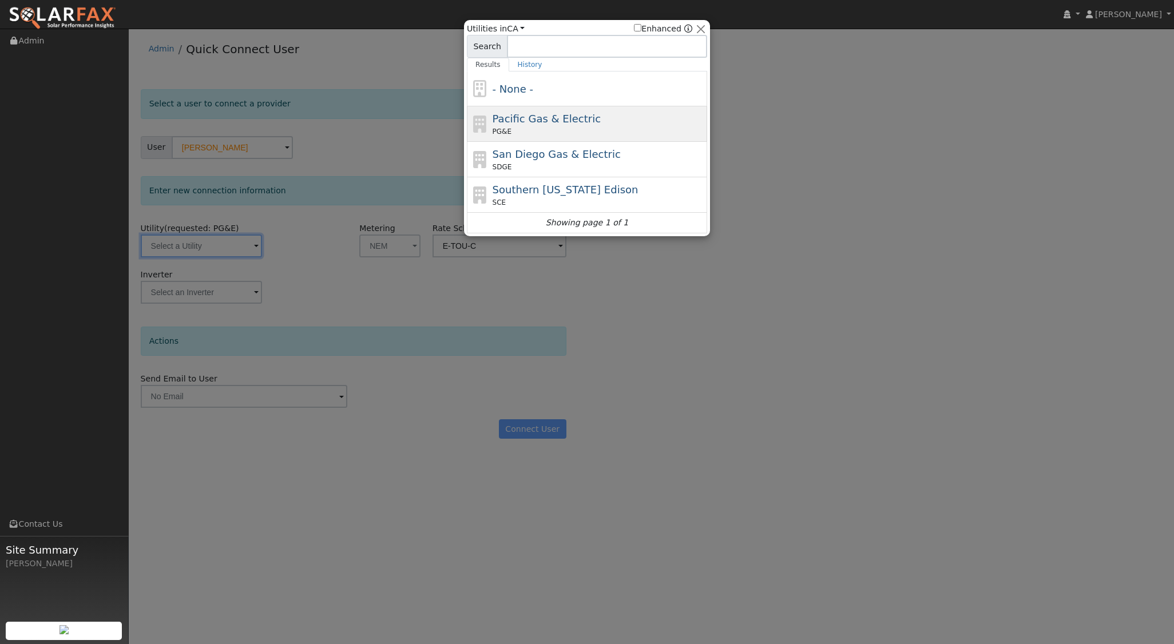
click at [520, 125] on span "Pacific Gas & Electric" at bounding box center [547, 119] width 108 height 12
type input "PG&E"
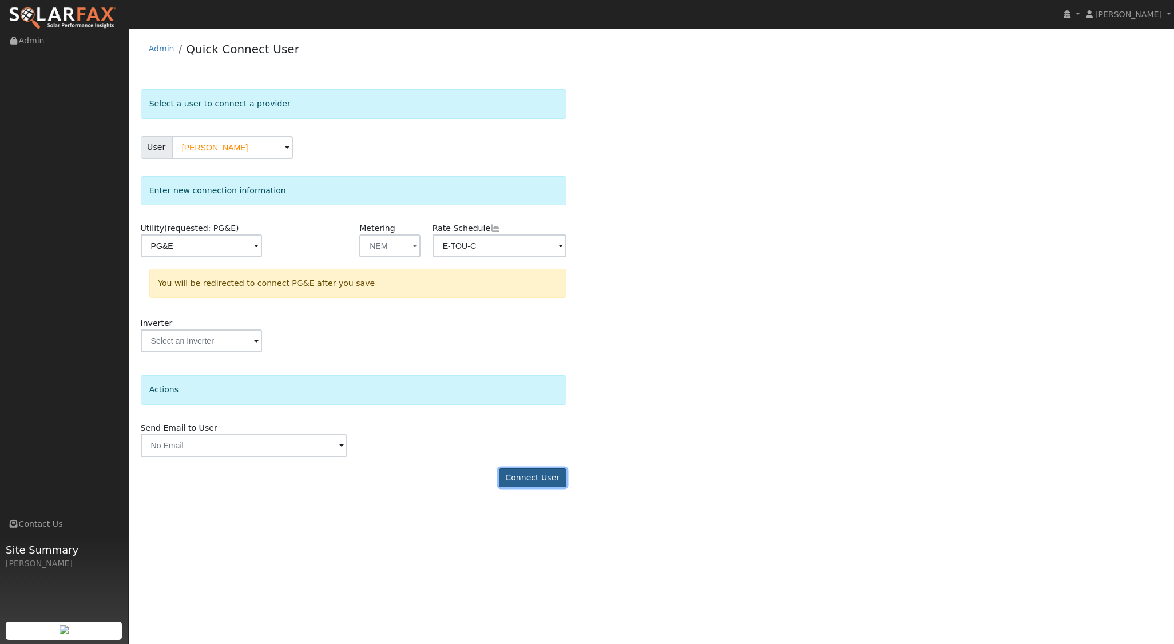
click at [548, 479] on button "Connect User" at bounding box center [533, 478] width 68 height 19
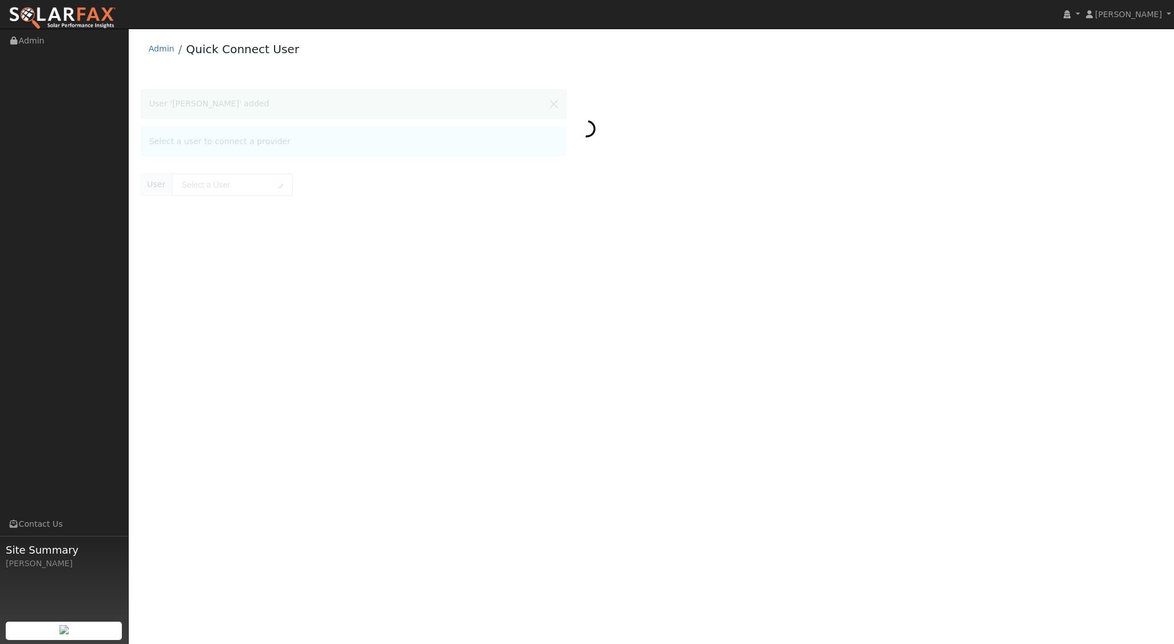
type input "[PERSON_NAME]"
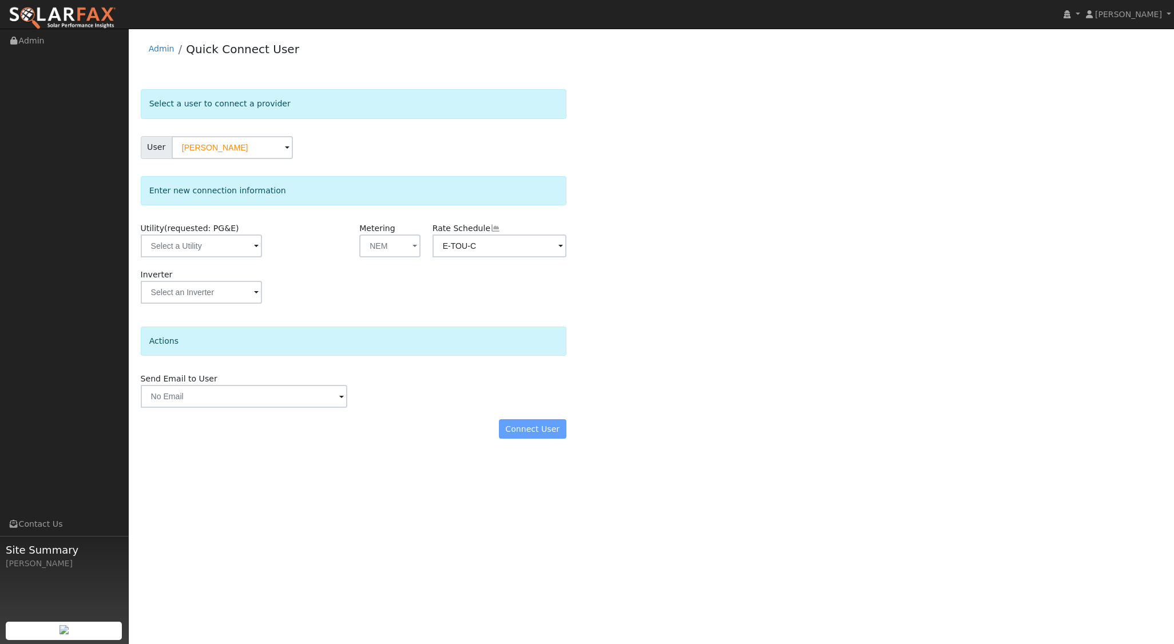
click at [748, 315] on div "Select a user to connect a provider User [PERSON_NAME] Account Default Account …" at bounding box center [652, 269] width 1022 height 361
click at [245, 247] on input "text" at bounding box center [201, 246] width 121 height 23
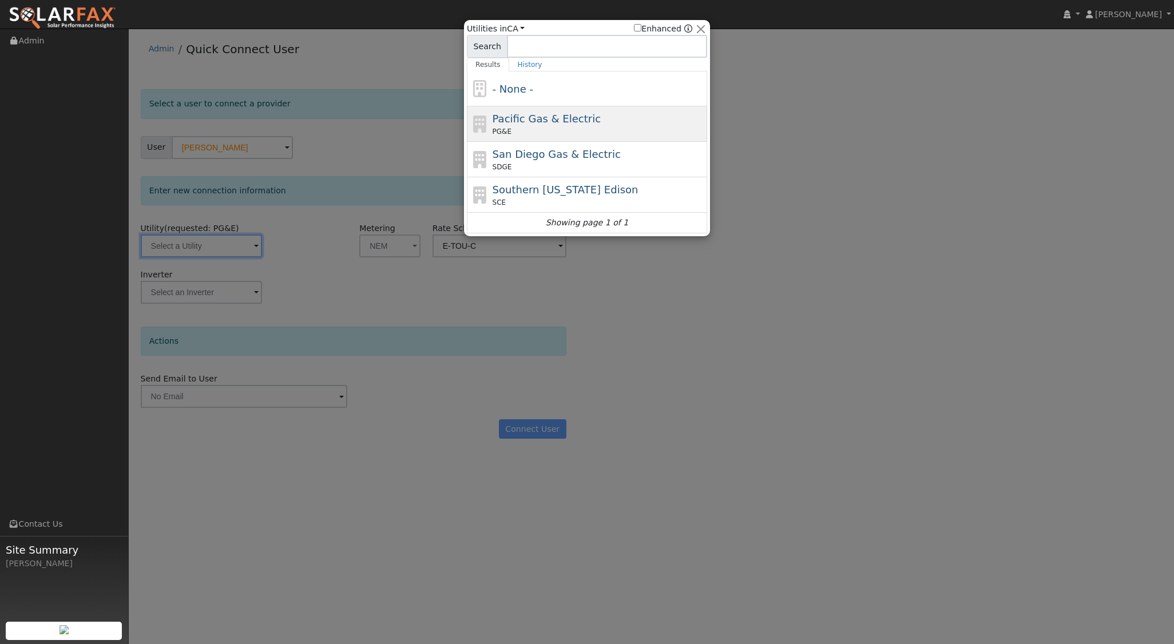
click at [547, 125] on div "Pacific Gas & Electric PG&E" at bounding box center [599, 124] width 212 height 26
type input "PG&E"
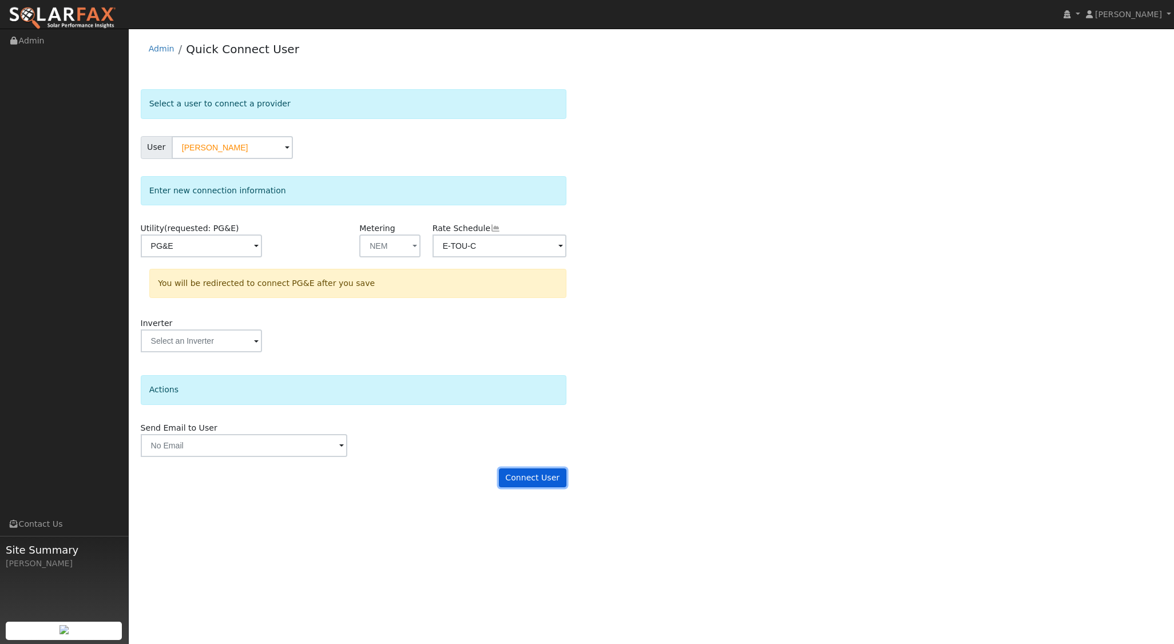
click at [537, 472] on button "Connect User" at bounding box center [533, 478] width 68 height 19
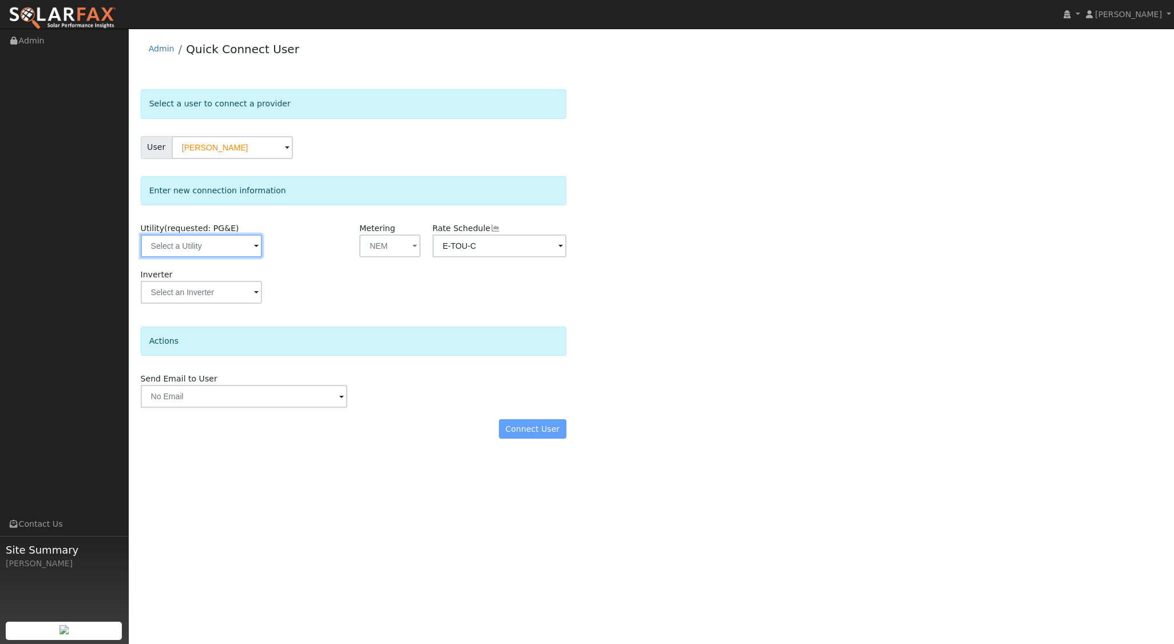
click at [216, 246] on input "text" at bounding box center [201, 246] width 121 height 23
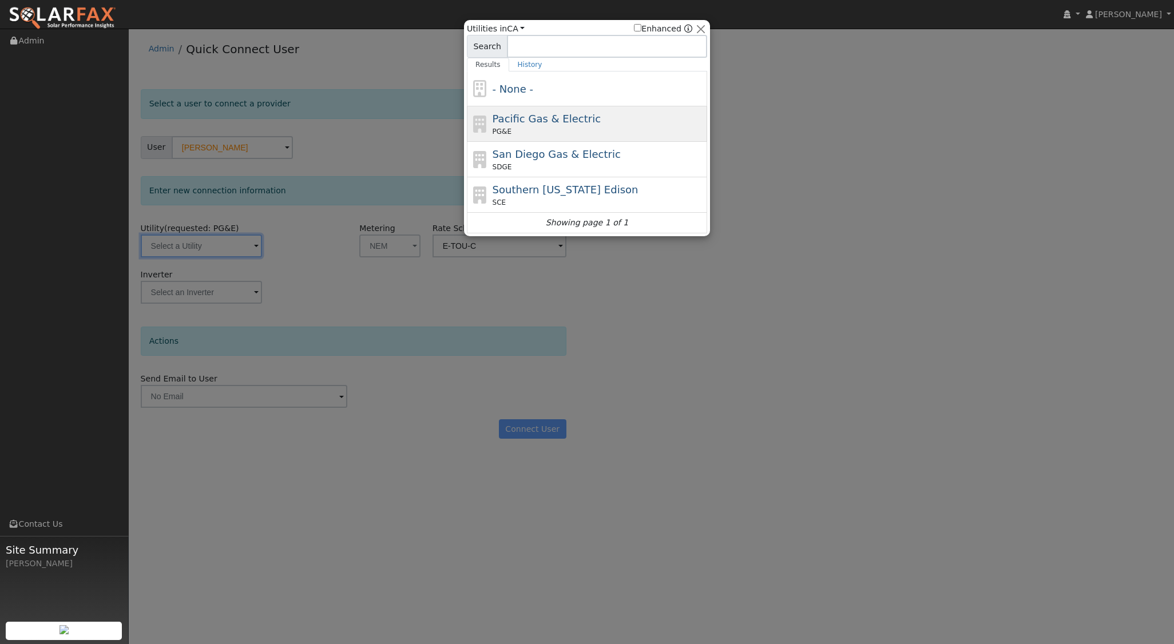
click at [533, 126] on div "PG&E" at bounding box center [599, 131] width 212 height 10
type input "PG&E"
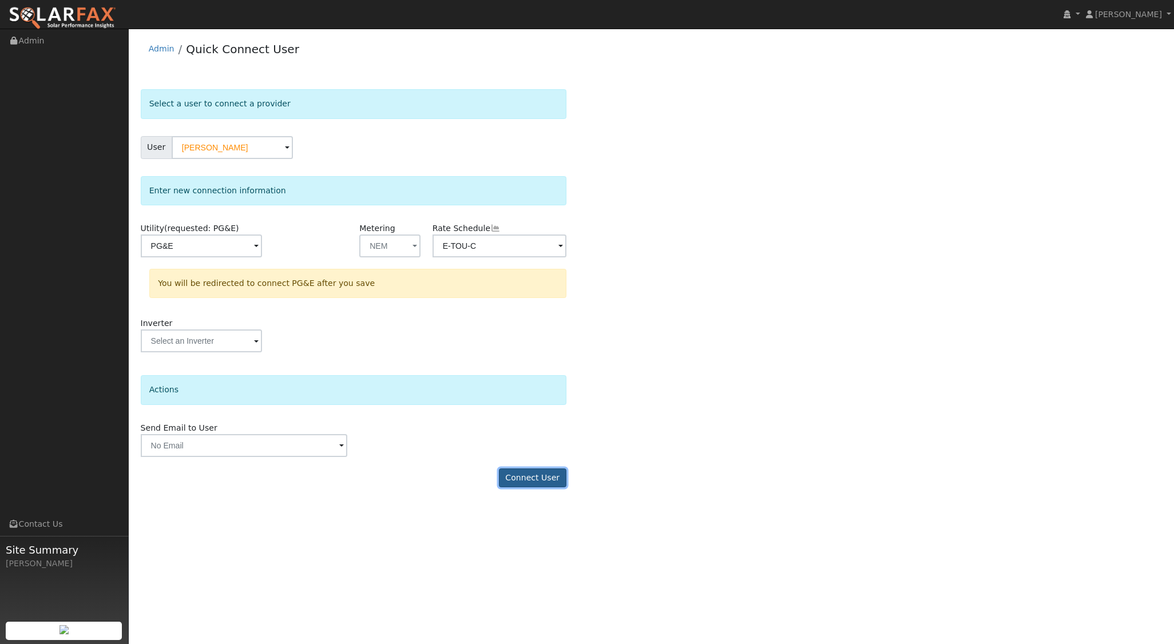
click at [549, 471] on button "Connect User" at bounding box center [533, 478] width 68 height 19
